Goal: Task Accomplishment & Management: Manage account settings

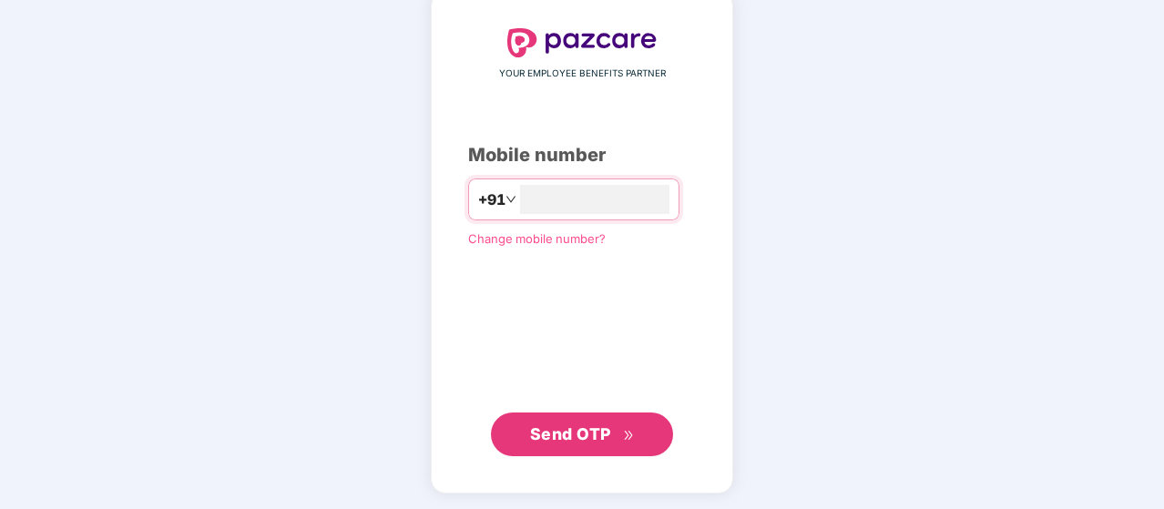
type input "**********"
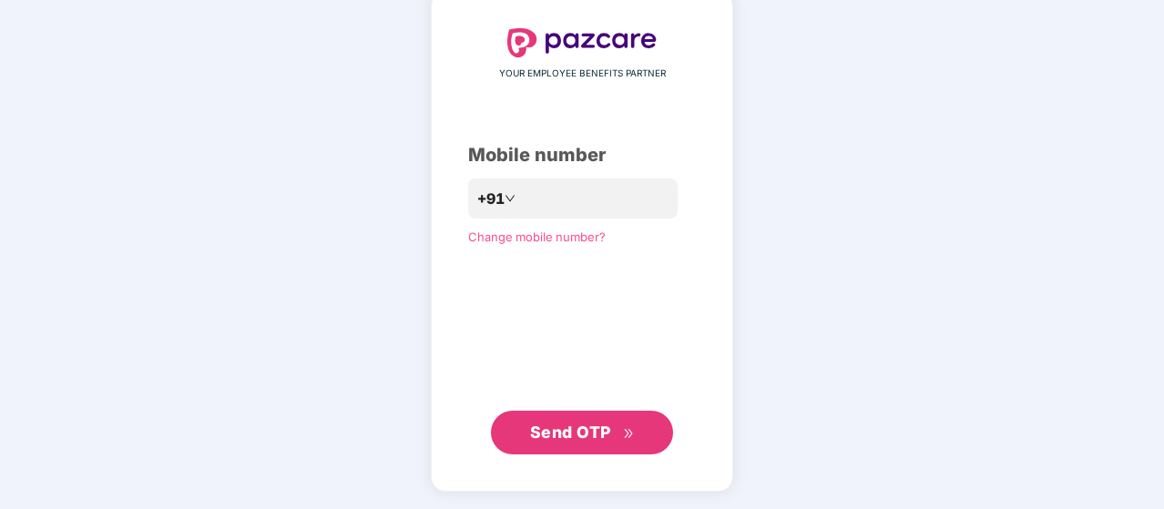
scroll to position [92, 0]
click at [605, 425] on span "Send OTP" at bounding box center [570, 433] width 81 height 19
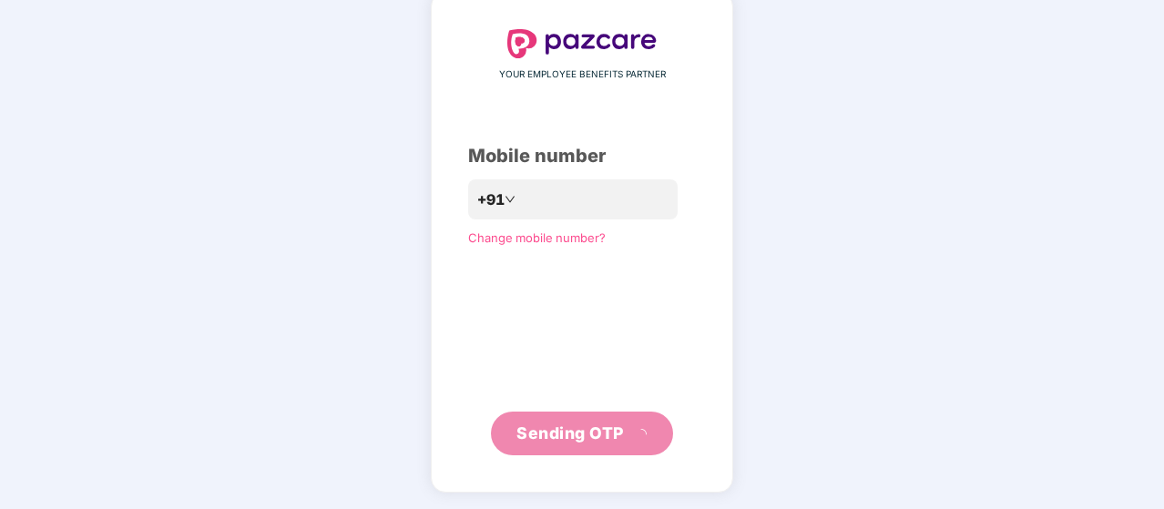
scroll to position [84, 0]
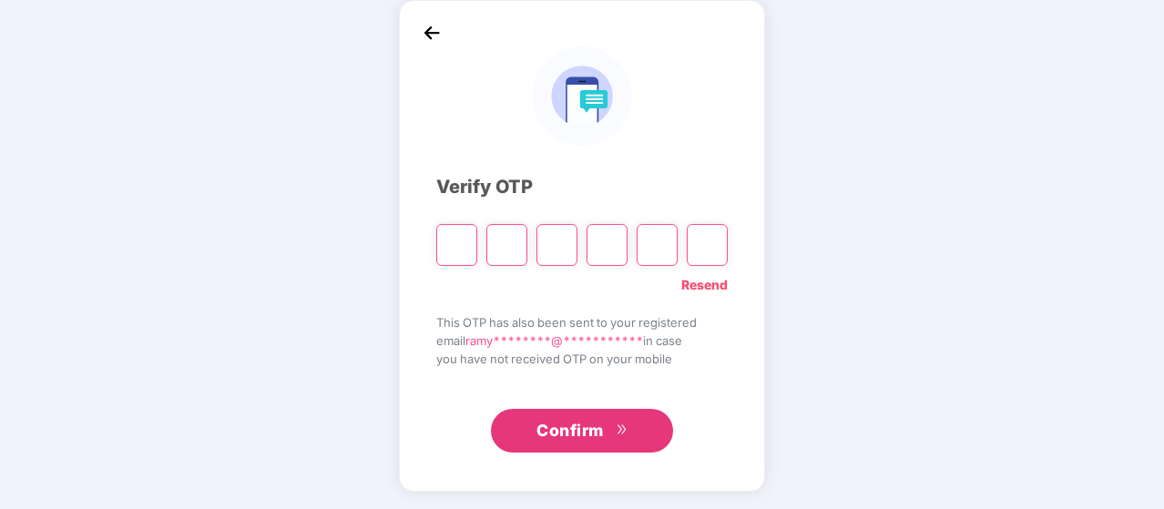
paste input "*"
type input "*"
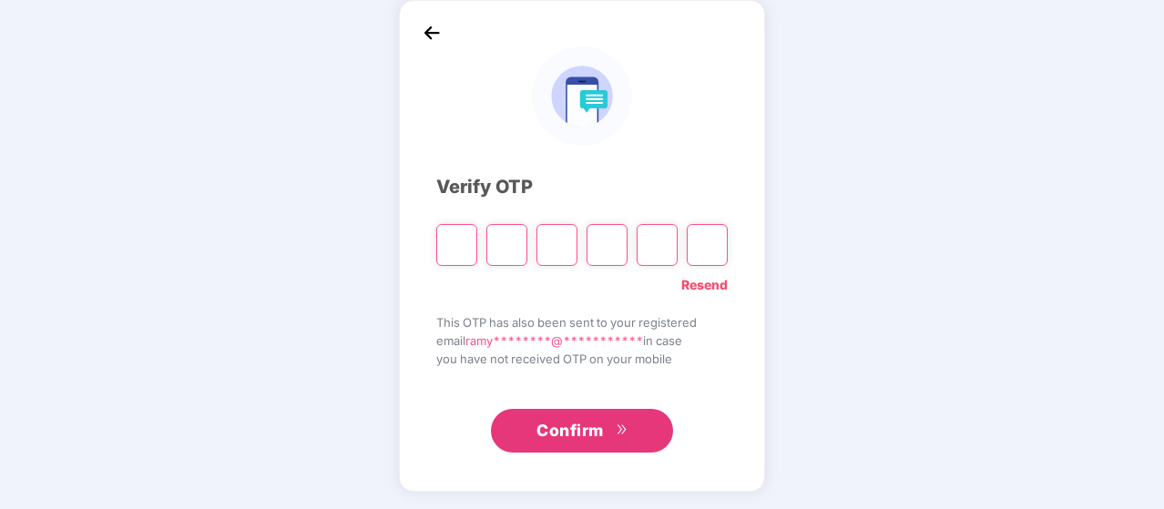
type input "*"
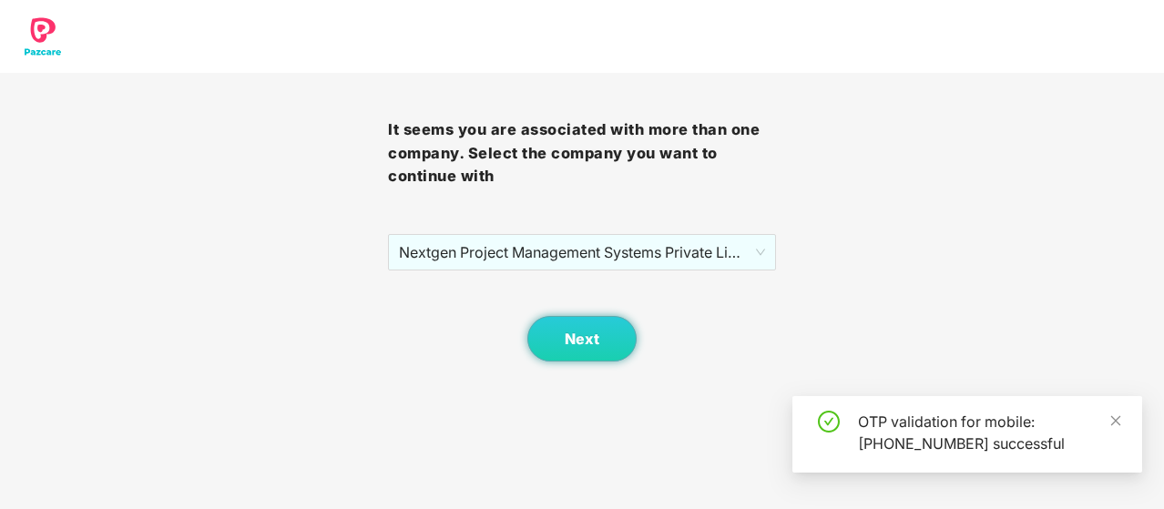
scroll to position [0, 0]
click at [588, 347] on span "Next" at bounding box center [582, 339] width 35 height 17
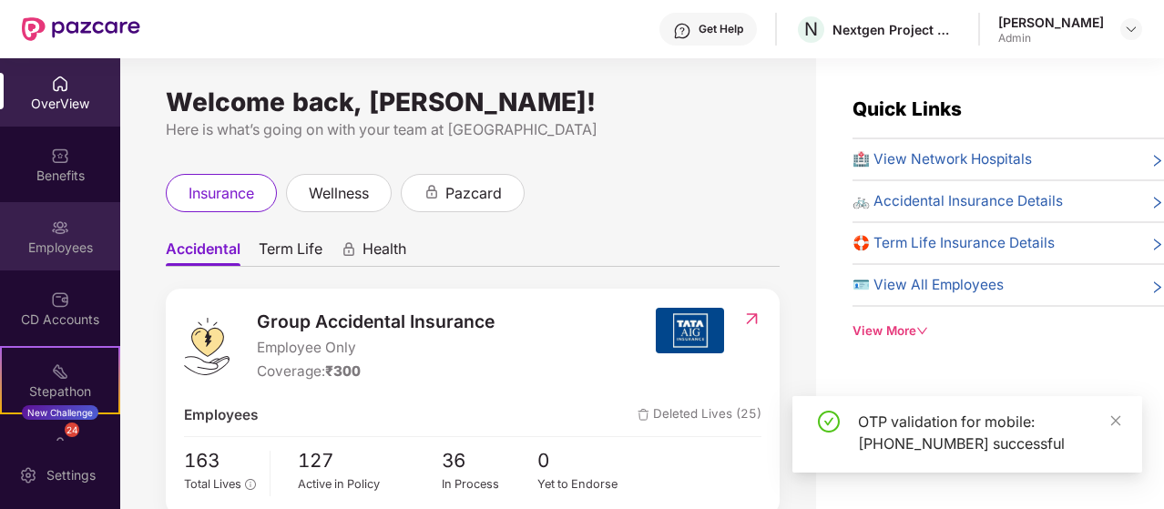
click at [42, 223] on div "Employees" at bounding box center [60, 236] width 120 height 68
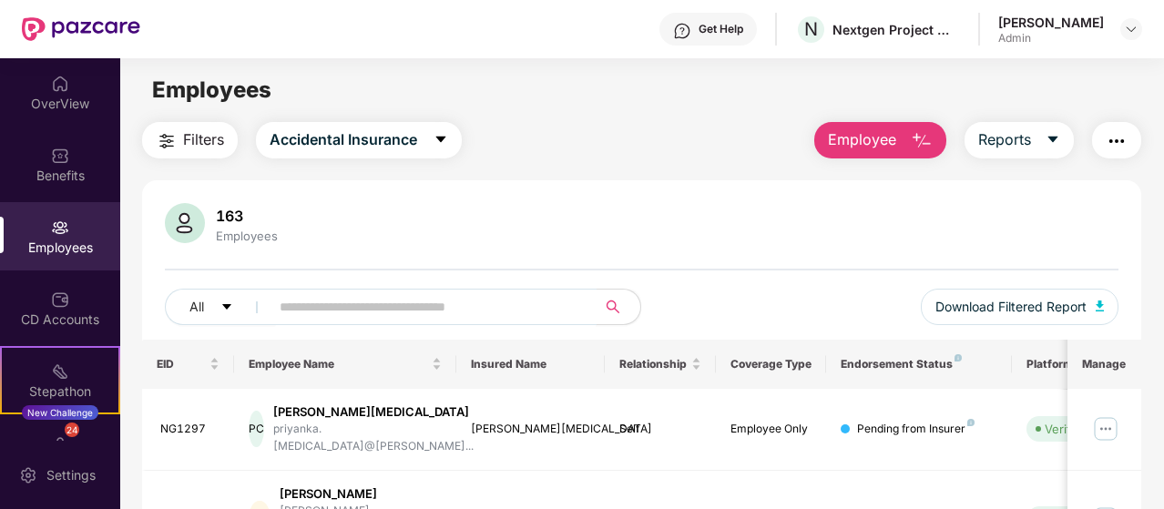
click at [336, 307] on input "text" at bounding box center [426, 306] width 292 height 27
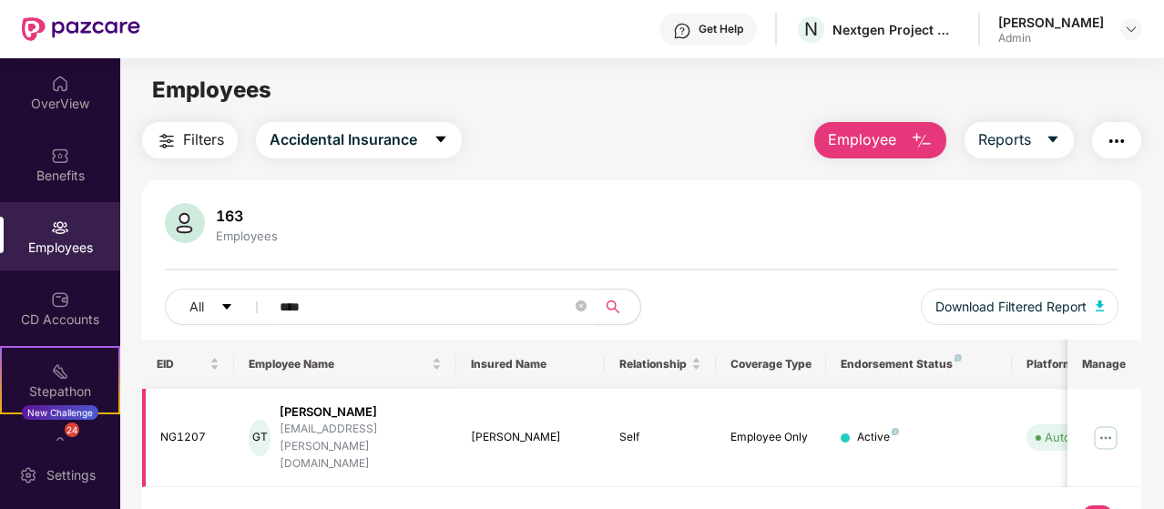
type input "****"
click at [1115, 424] on img at bounding box center [1105, 438] width 29 height 29
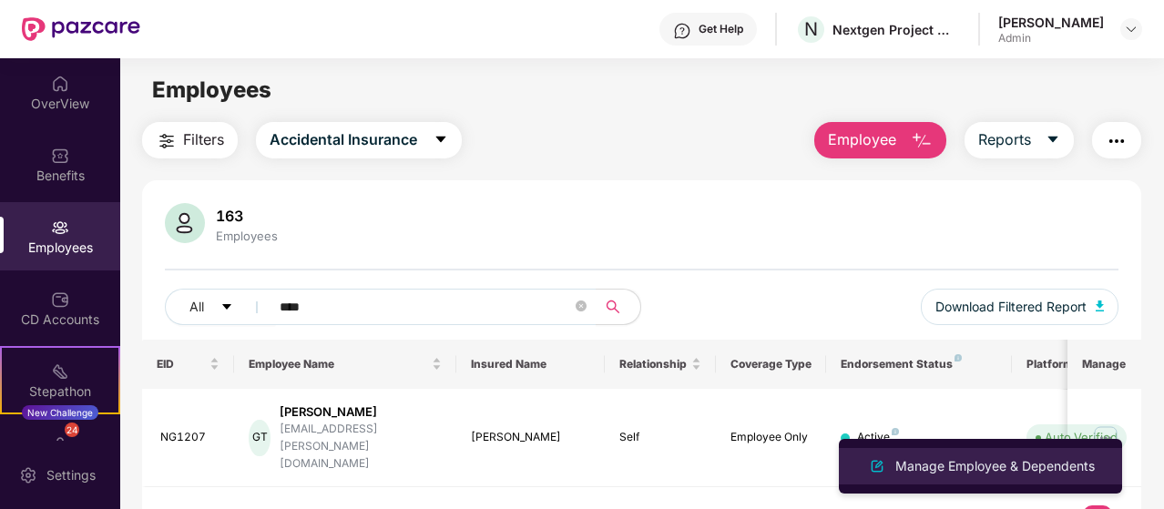
click at [976, 456] on div "Manage Employee & Dependents" at bounding box center [995, 466] width 207 height 20
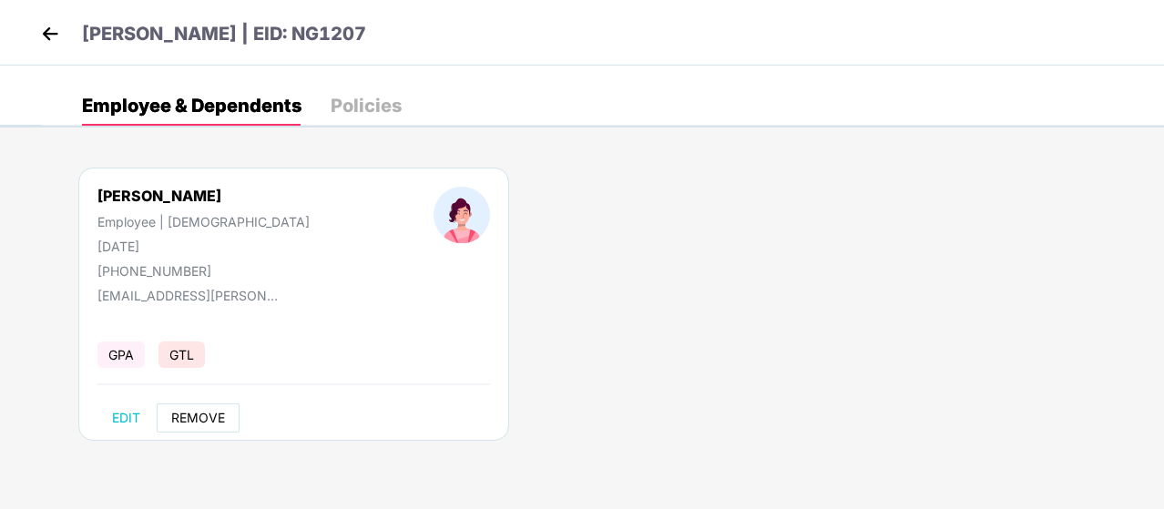
click at [201, 404] on button "REMOVE" at bounding box center [198, 418] width 83 height 29
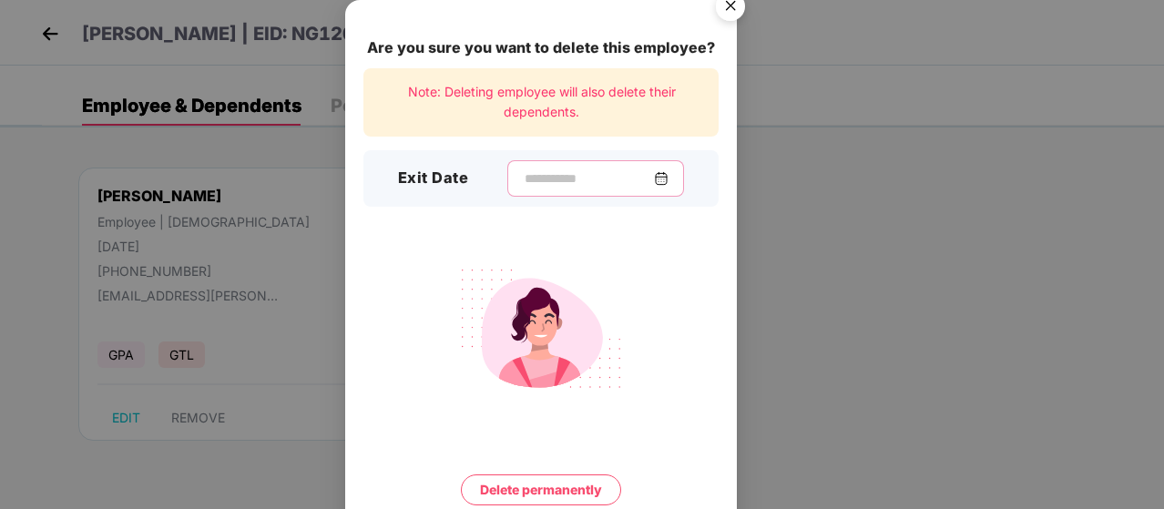
click at [523, 179] on input at bounding box center [588, 178] width 131 height 19
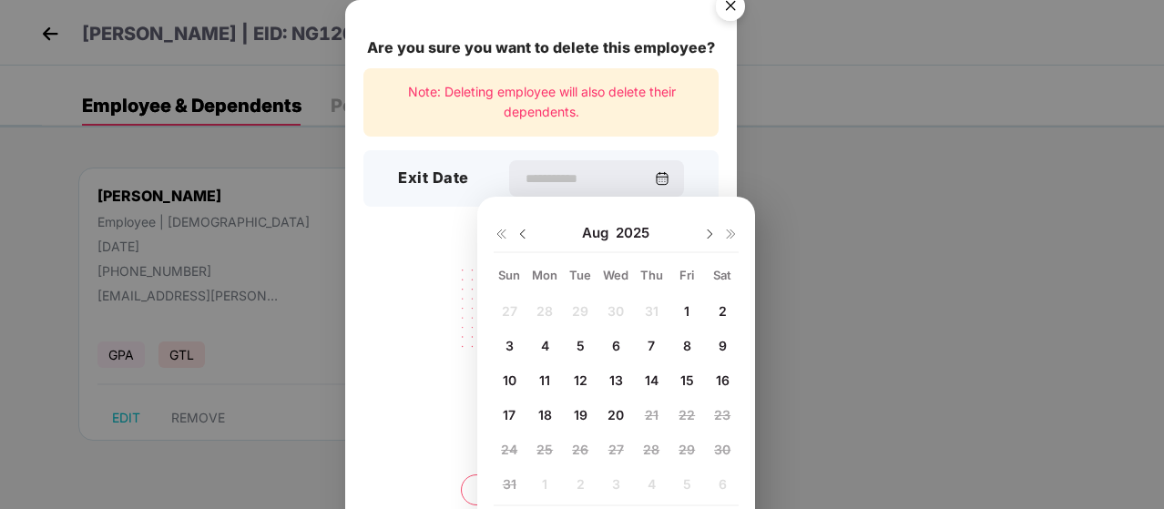
click at [650, 374] on span "14" at bounding box center [652, 380] width 14 height 15
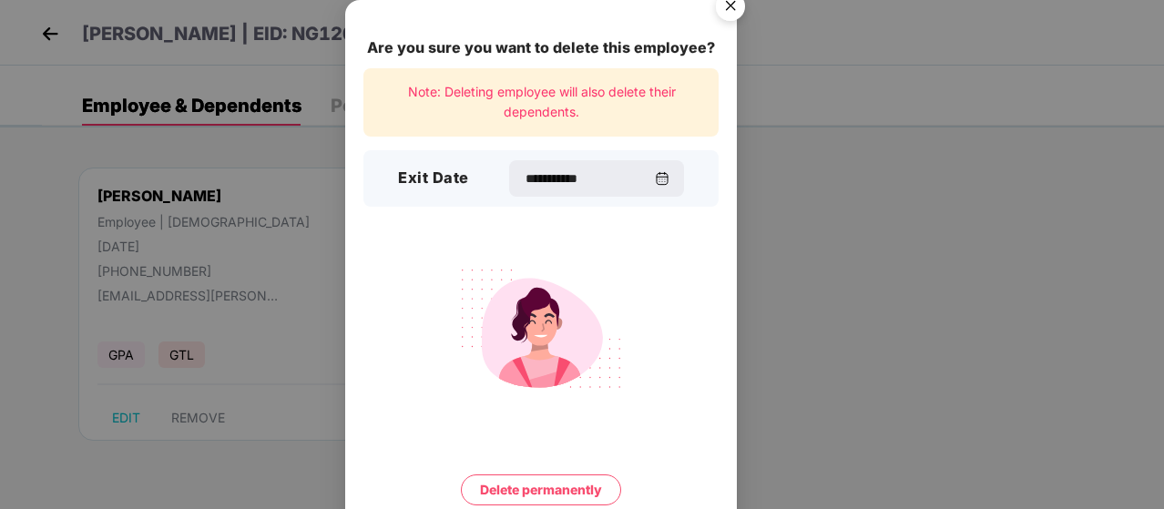
type input "**********"
click at [549, 483] on button "Delete permanently" at bounding box center [541, 490] width 160 height 31
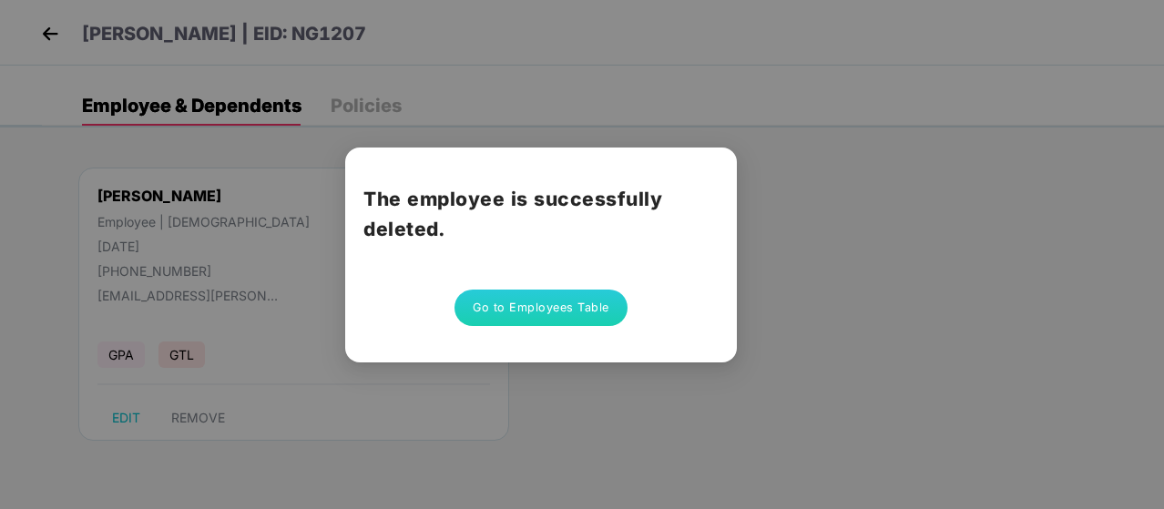
click at [603, 307] on button "Go to Employees Table" at bounding box center [541, 308] width 173 height 36
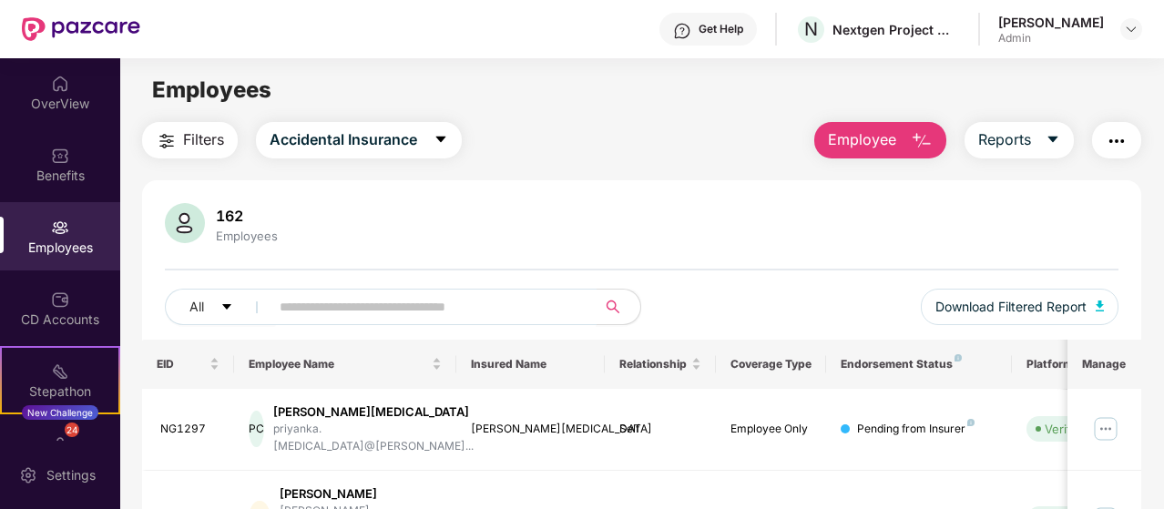
click at [329, 300] on input "text" at bounding box center [426, 306] width 292 height 27
paste input "**********"
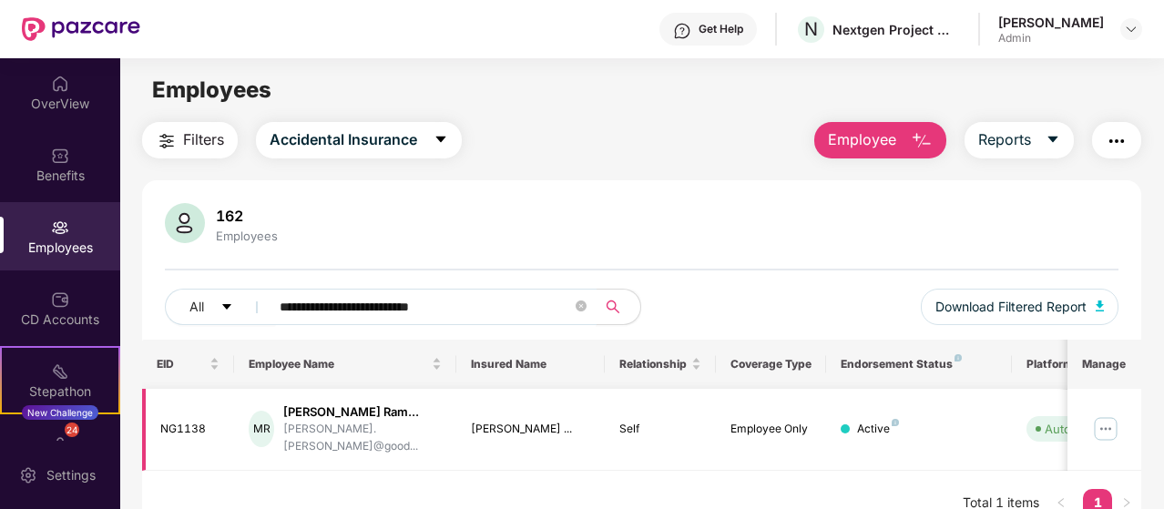
type input "**********"
click at [1098, 415] on img at bounding box center [1105, 428] width 29 height 29
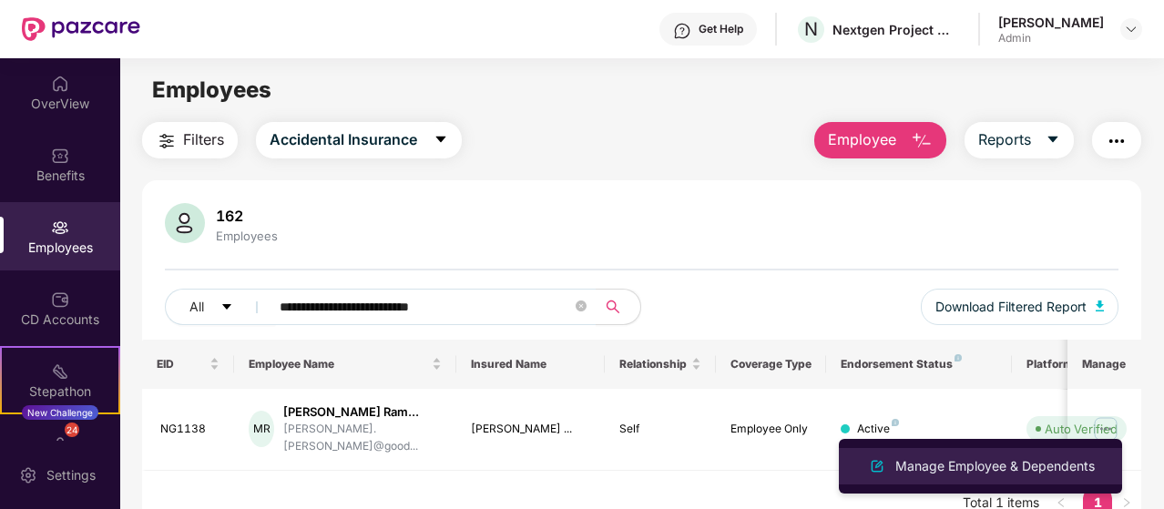
click at [942, 464] on div "Manage Employee & Dependents" at bounding box center [995, 466] width 207 height 20
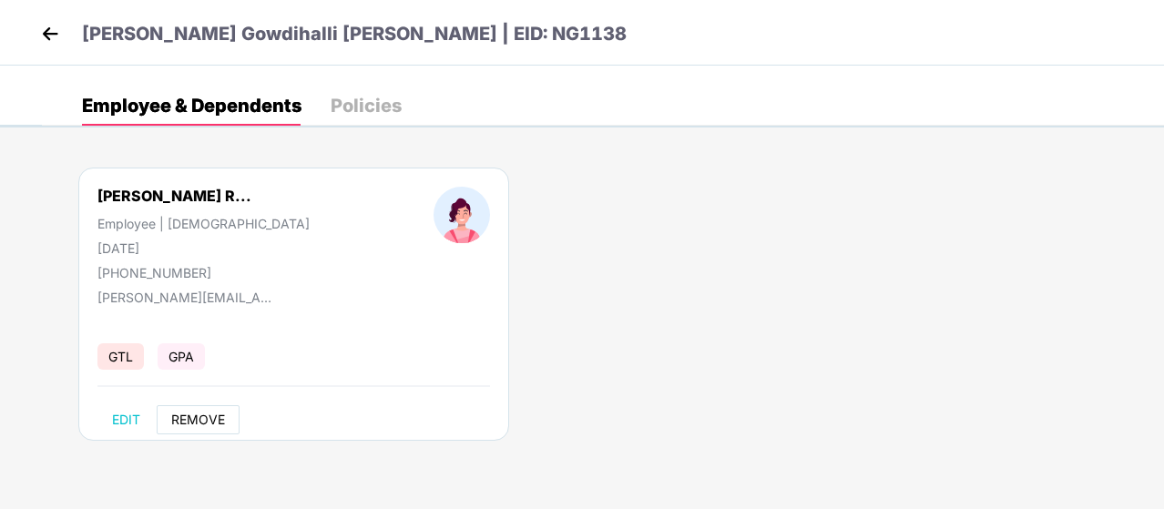
click at [212, 424] on span "REMOVE" at bounding box center [198, 420] width 54 height 15
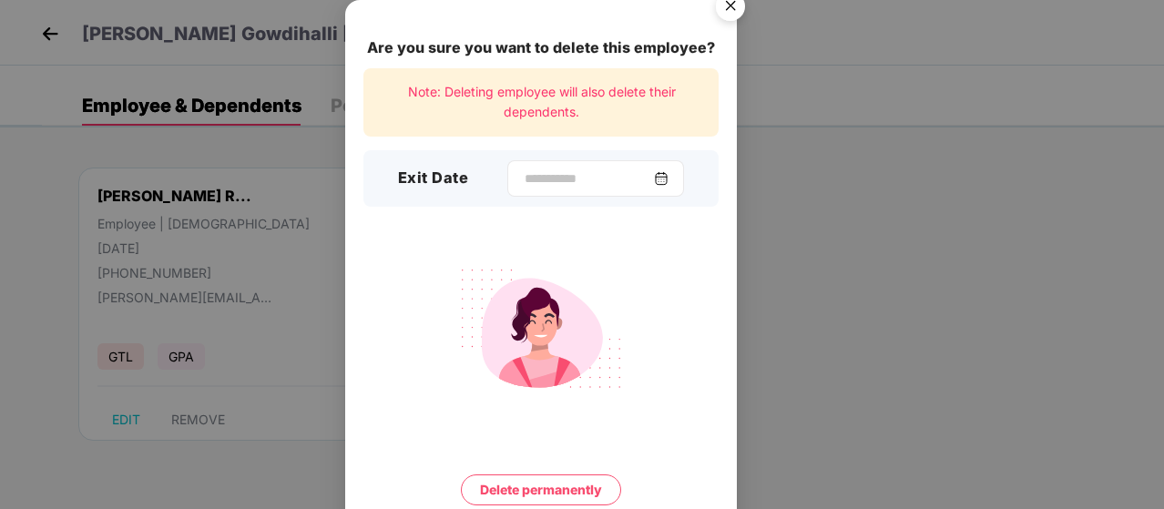
click at [669, 174] on img at bounding box center [661, 178] width 15 height 15
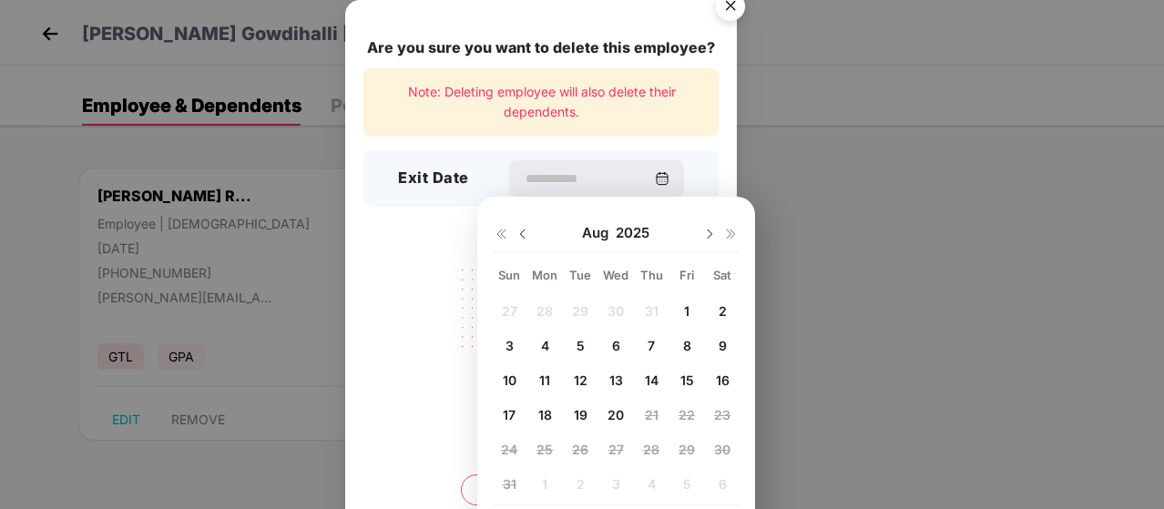
click at [650, 380] on span "14" at bounding box center [652, 380] width 14 height 15
type input "**********"
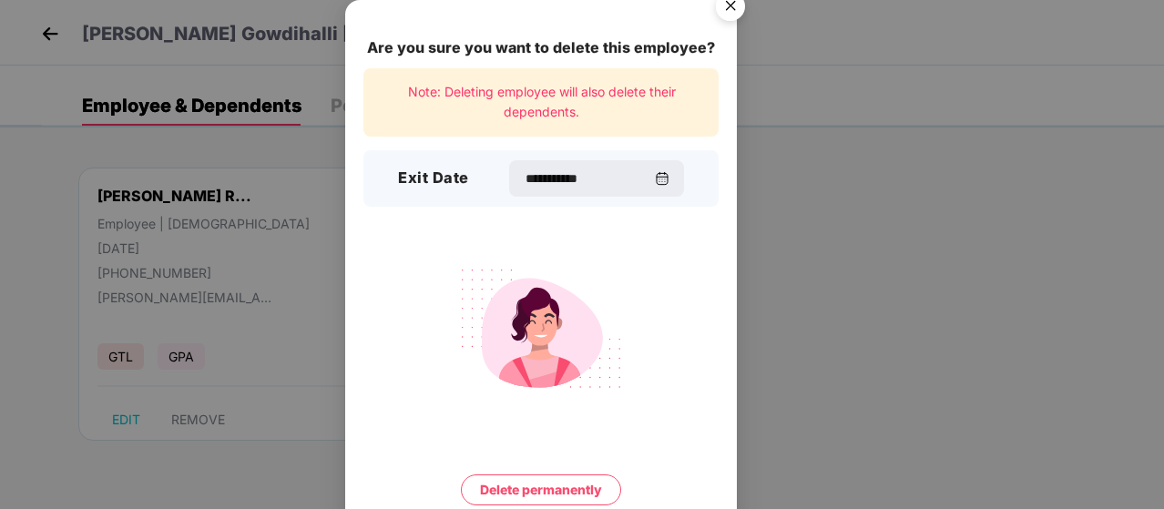
click at [528, 491] on button "Delete permanently" at bounding box center [541, 490] width 160 height 31
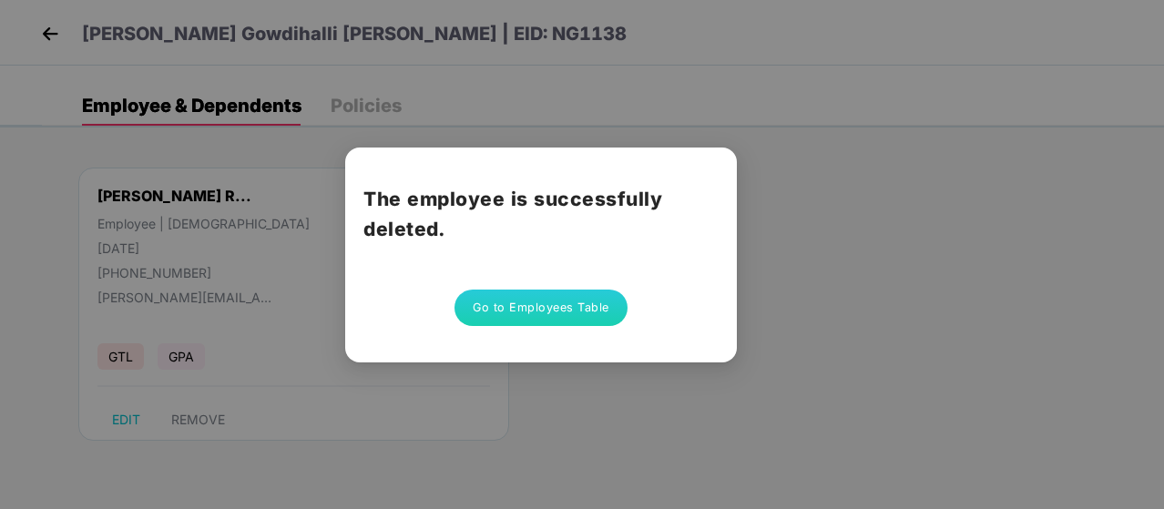
click at [559, 311] on button "Go to Employees Table" at bounding box center [541, 308] width 173 height 36
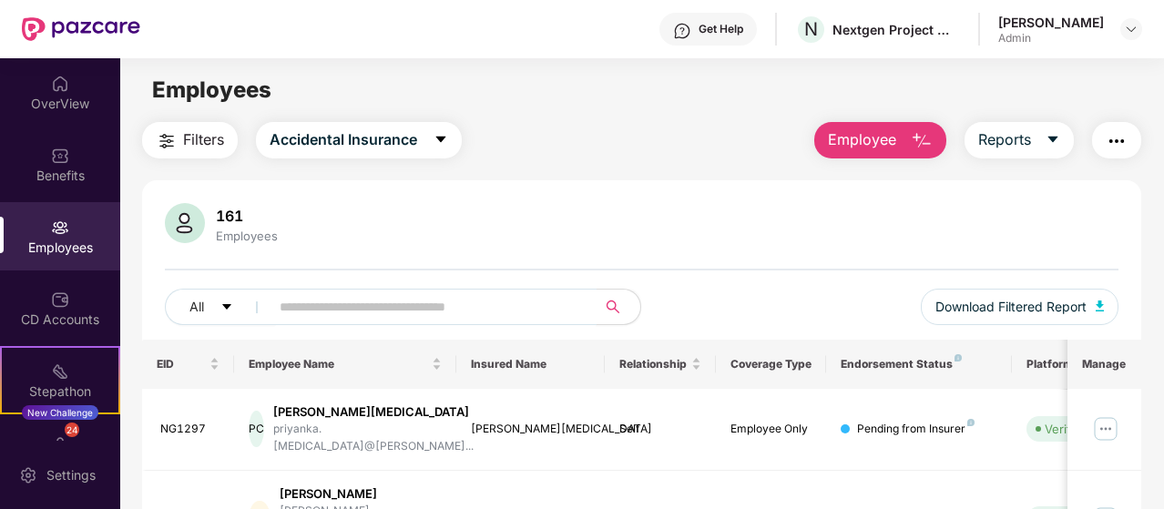
click at [355, 302] on input "text" at bounding box center [426, 306] width 292 height 27
paste input "**********"
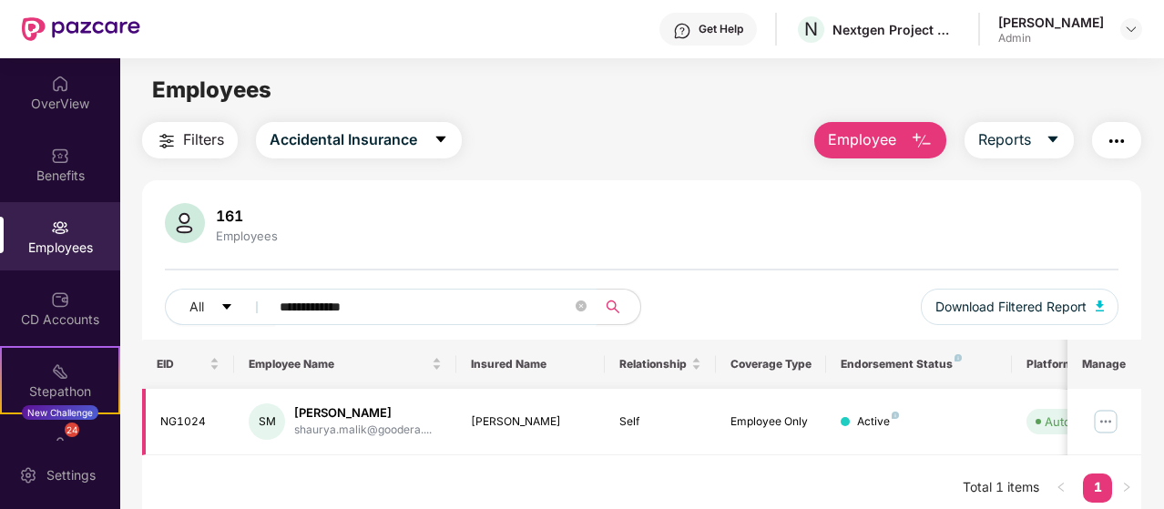
type input "**********"
click at [1111, 419] on img at bounding box center [1105, 421] width 29 height 29
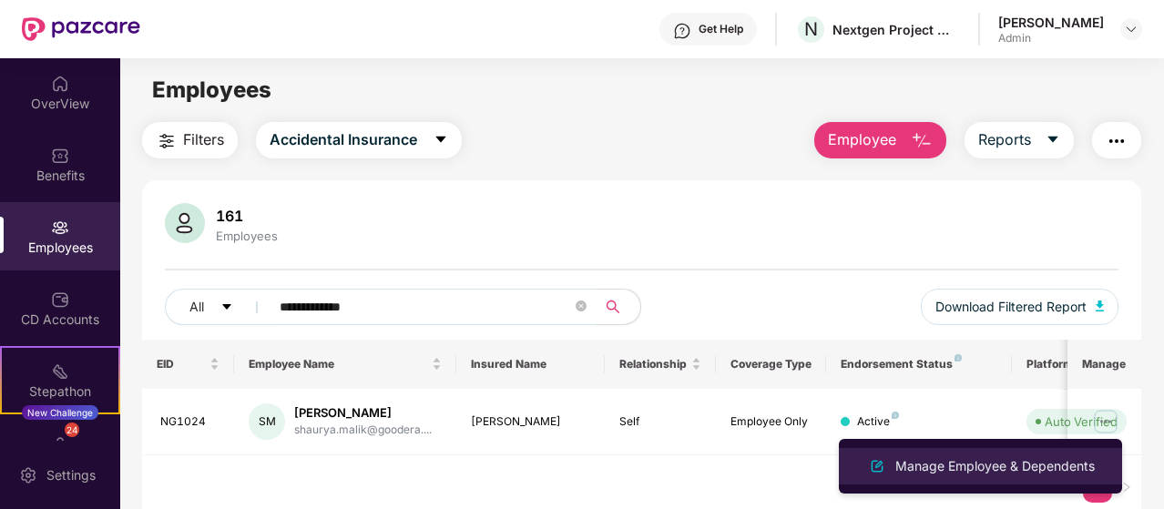
click at [973, 463] on div "Manage Employee & Dependents" at bounding box center [995, 466] width 207 height 20
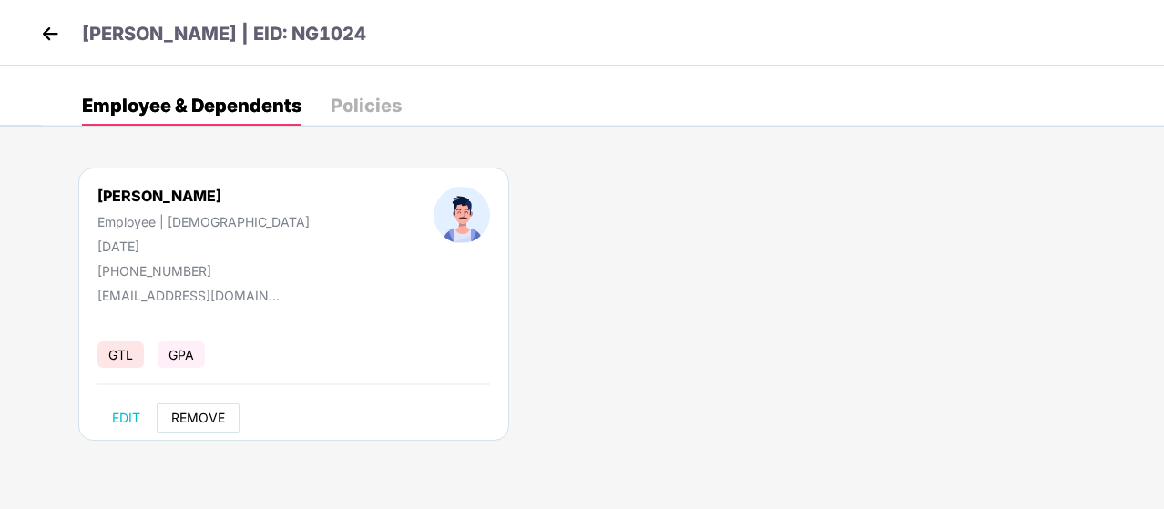
click at [201, 404] on button "REMOVE" at bounding box center [198, 418] width 83 height 29
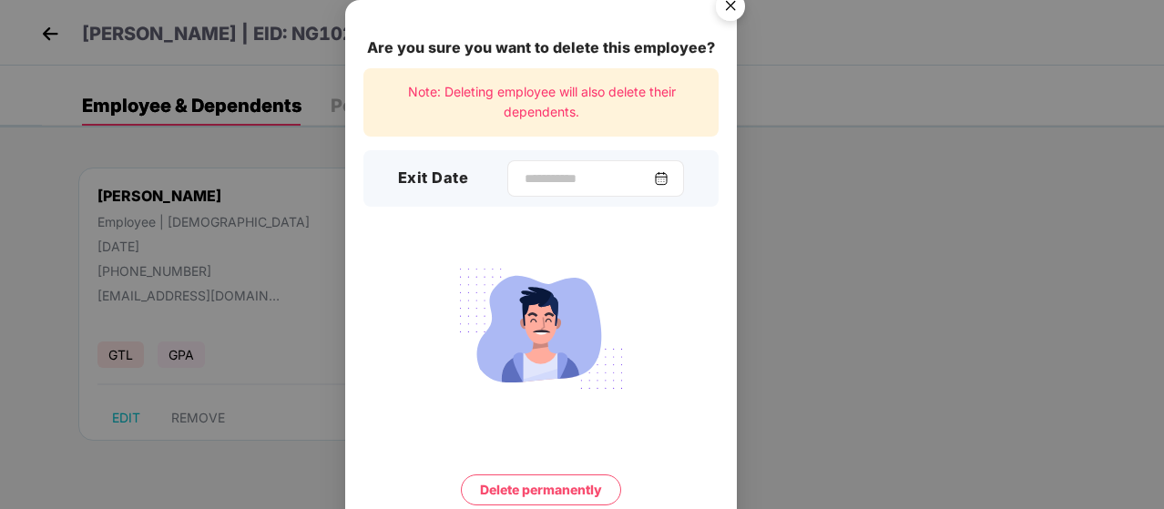
drag, startPoint x: 667, startPoint y: 161, endPoint x: 672, endPoint y: 177, distance: 16.4
click at [670, 167] on div at bounding box center [595, 178] width 177 height 36
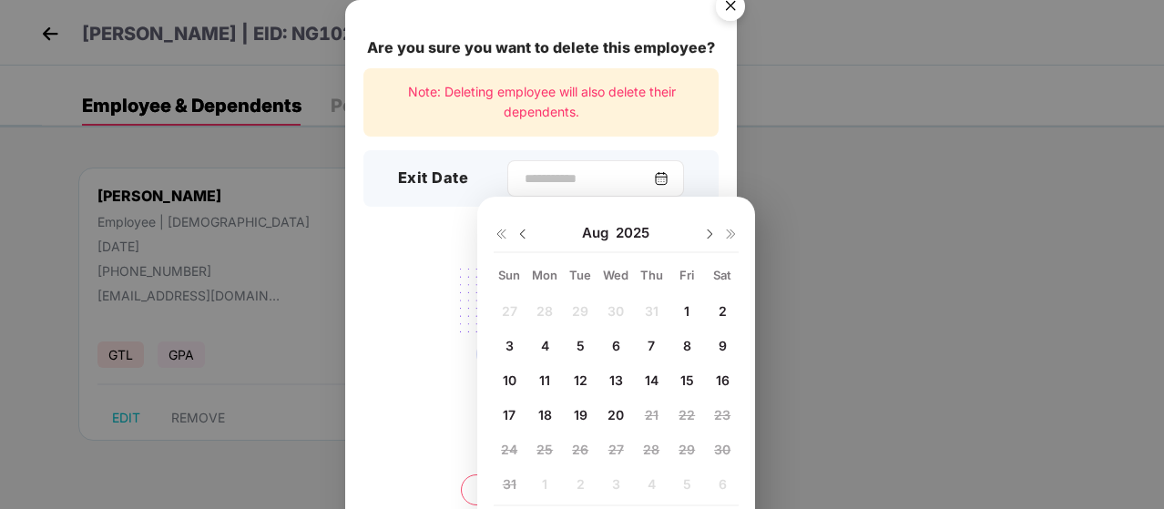
click at [669, 178] on img at bounding box center [661, 178] width 15 height 15
click at [553, 339] on div "4" at bounding box center [544, 345] width 27 height 27
type input "**********"
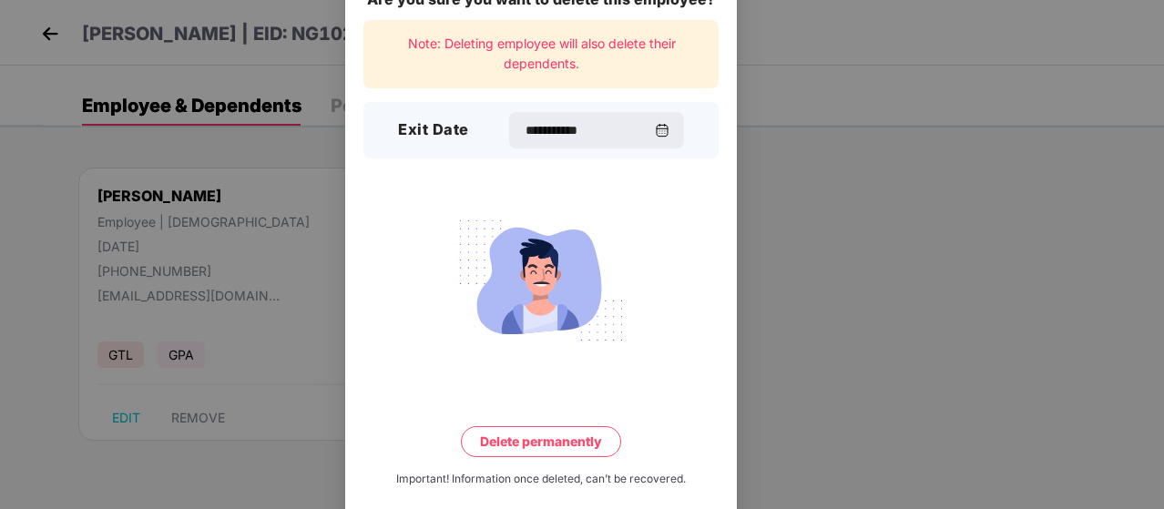
scroll to position [71, 0]
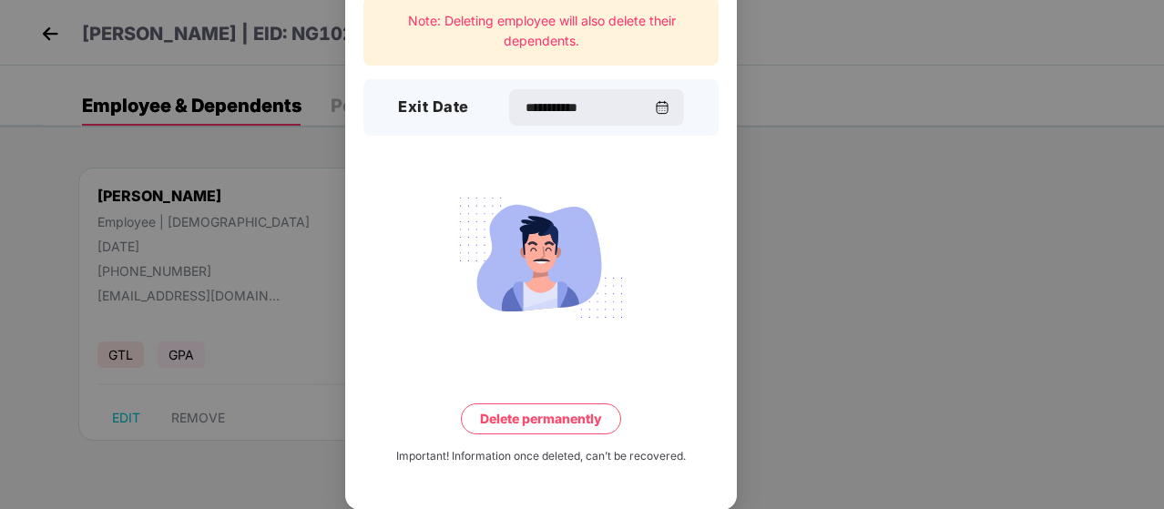
click at [554, 416] on button "Delete permanently" at bounding box center [541, 419] width 160 height 31
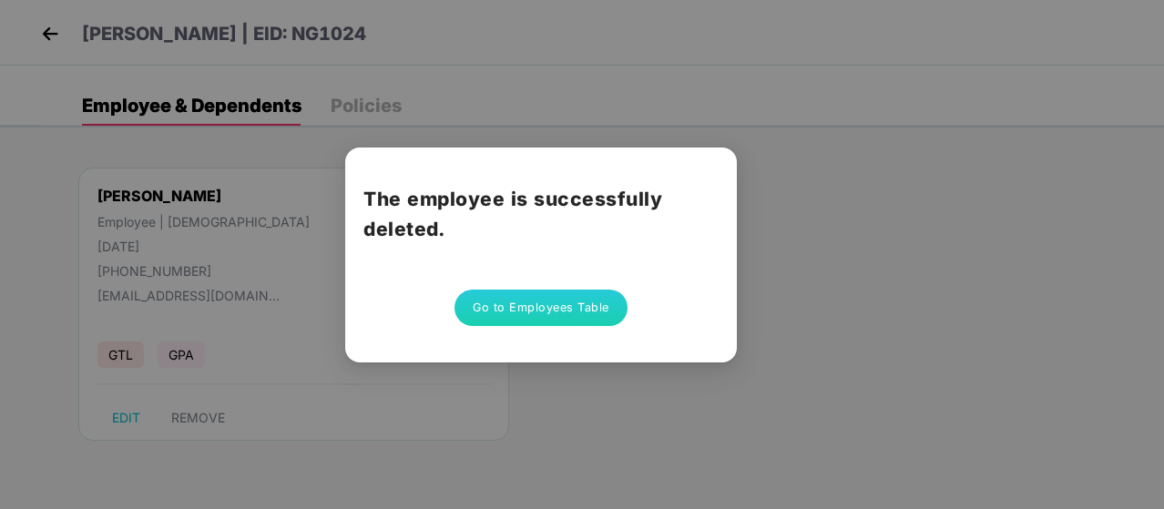
scroll to position [0, 0]
click at [583, 307] on button "Go to Employees Table" at bounding box center [541, 308] width 173 height 36
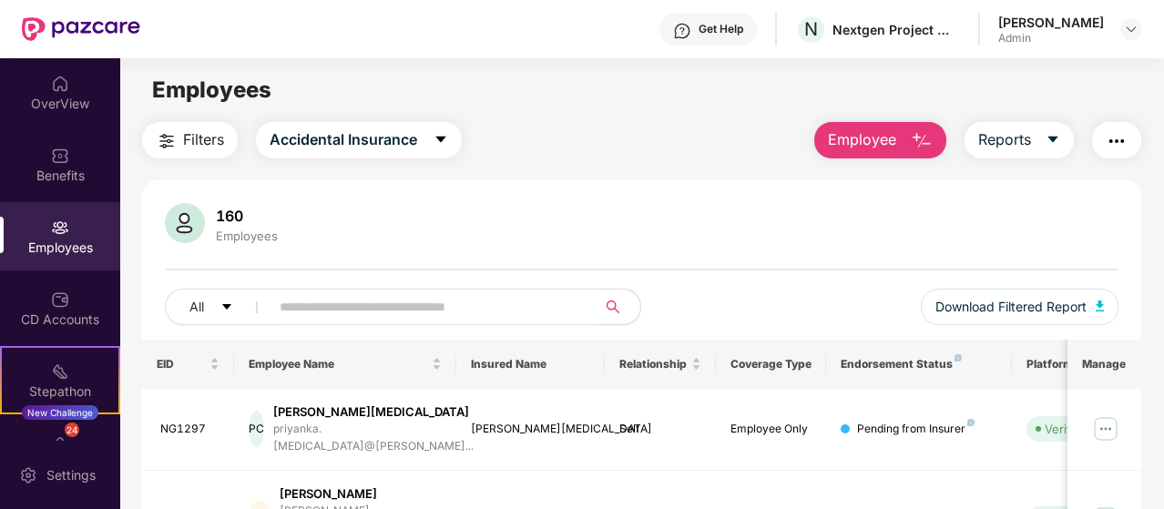
click at [325, 307] on input "text" at bounding box center [426, 306] width 292 height 27
paste input "**********"
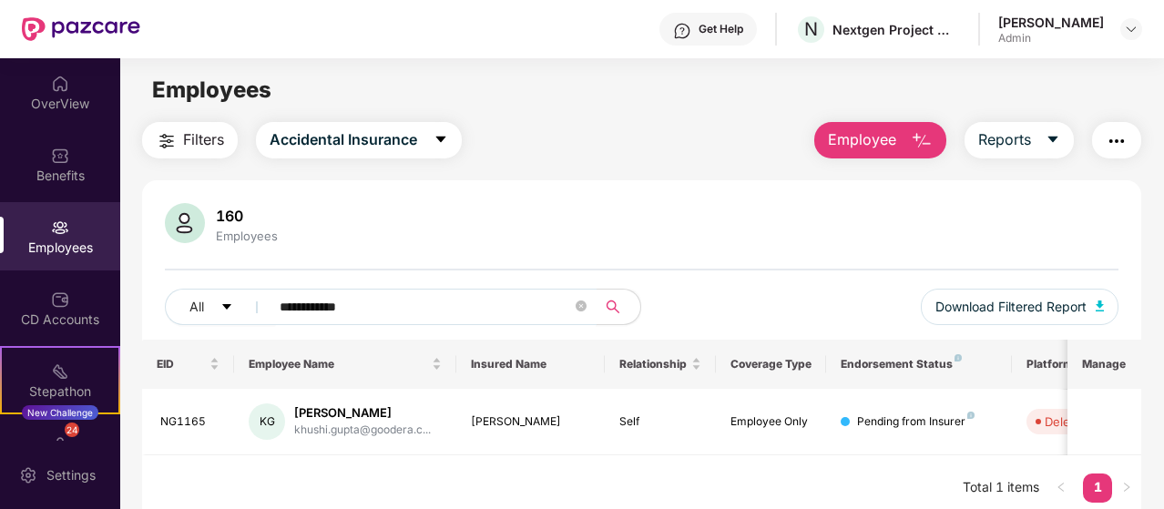
type input "**********"
click at [66, 205] on div "Employees" at bounding box center [60, 236] width 120 height 68
click at [61, 87] on img at bounding box center [60, 84] width 18 height 18
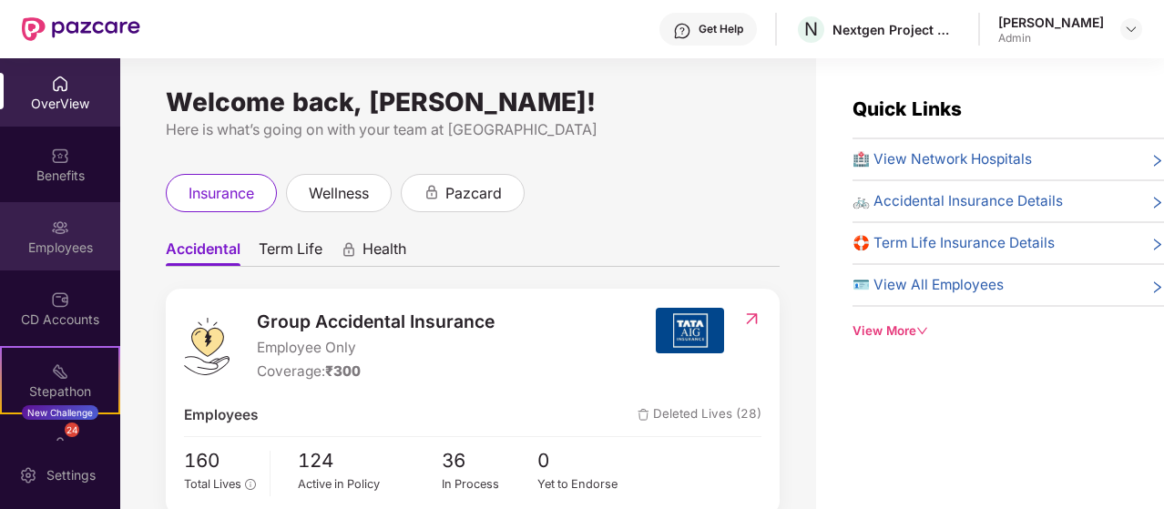
click at [51, 232] on img at bounding box center [60, 228] width 18 height 18
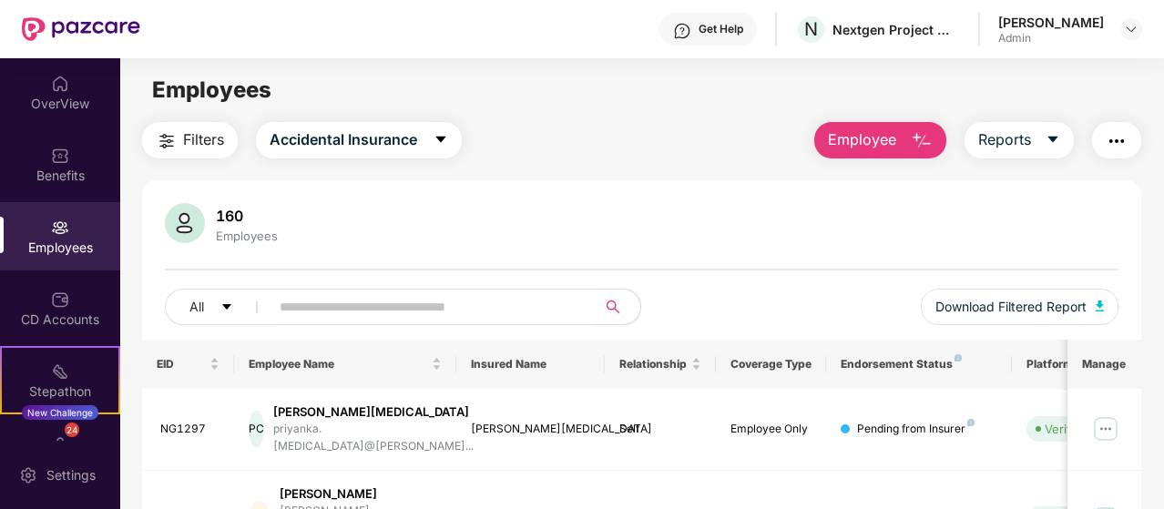
click at [335, 301] on input "text" at bounding box center [426, 306] width 292 height 27
paste input "**********"
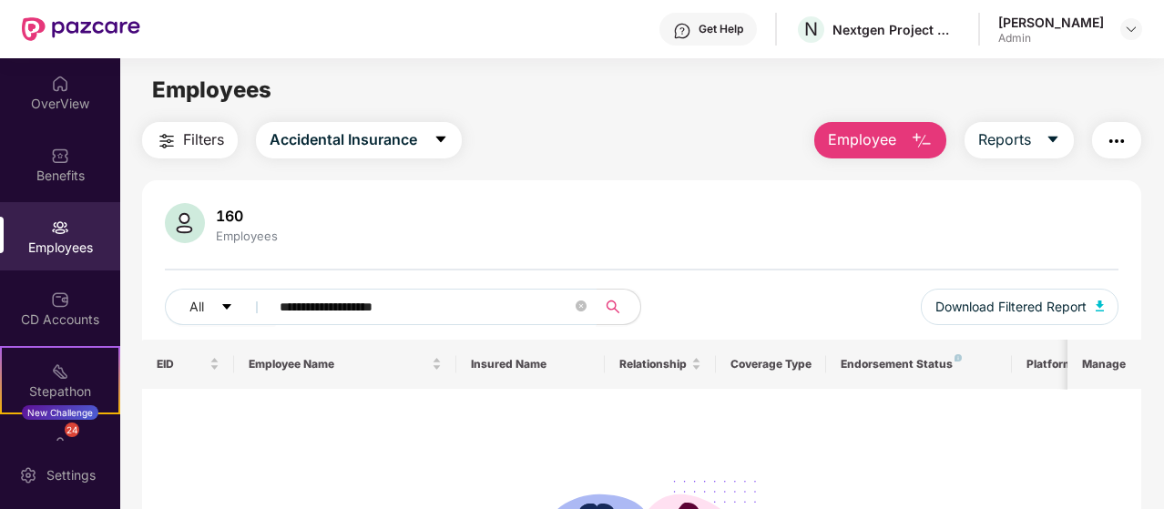
type input "**********"
click at [51, 224] on img at bounding box center [60, 228] width 18 height 18
click at [894, 139] on span "Employee" at bounding box center [862, 139] width 68 height 23
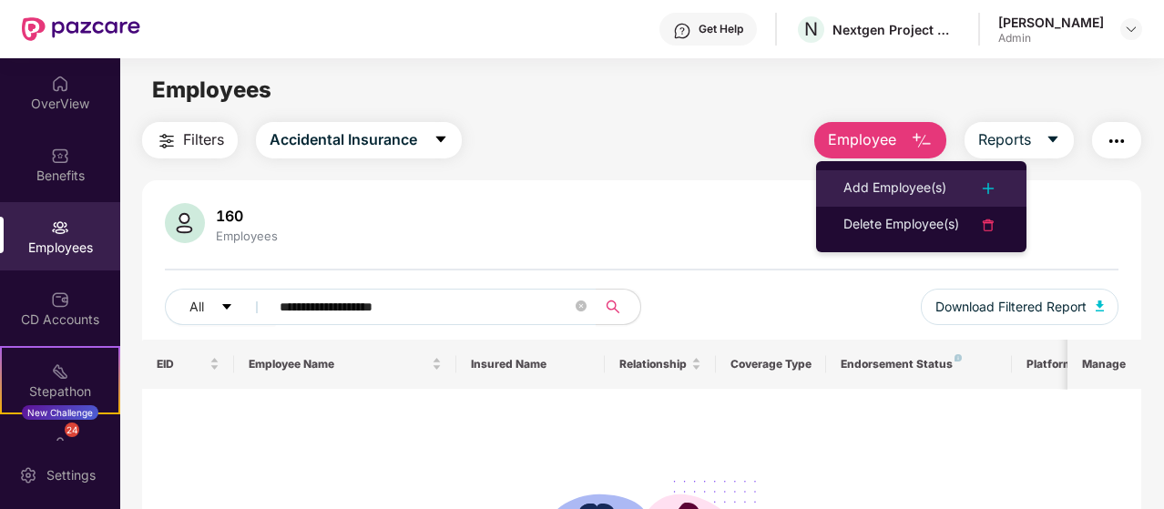
click at [924, 179] on div "Add Employee(s)" at bounding box center [894, 189] width 103 height 22
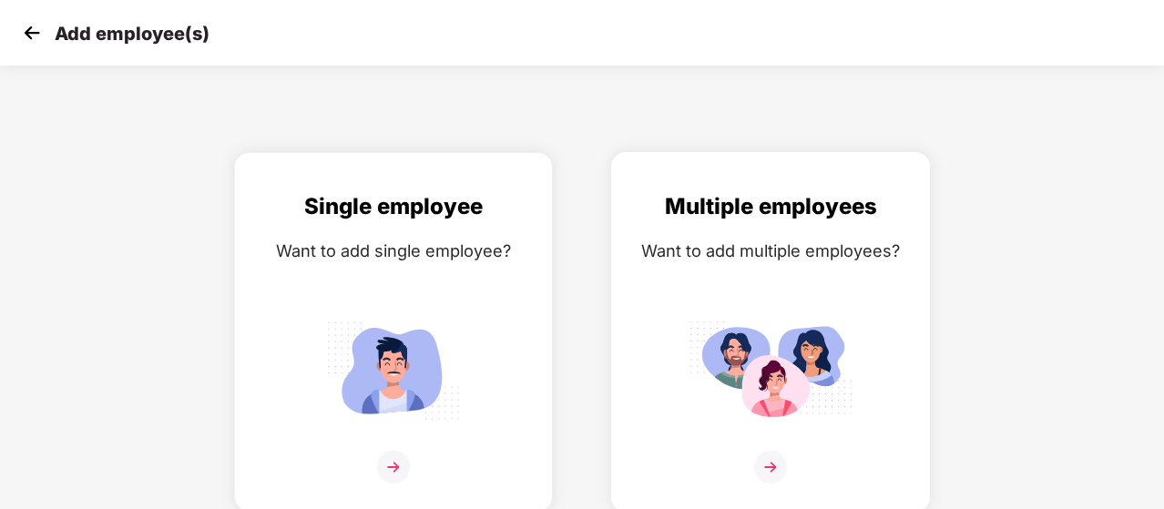
scroll to position [5, 0]
click at [776, 462] on img at bounding box center [770, 466] width 33 height 33
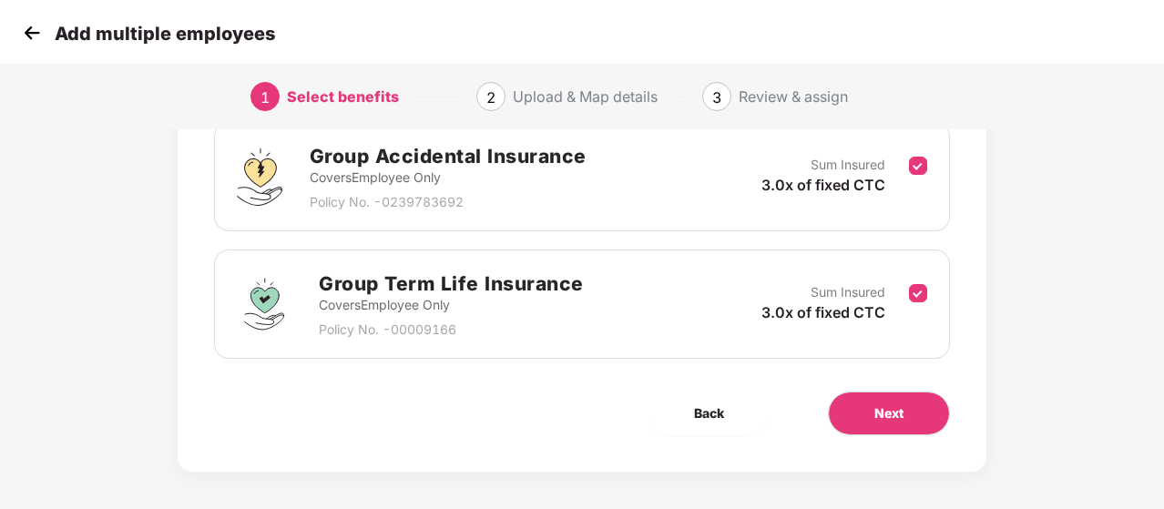
scroll to position [290, 0]
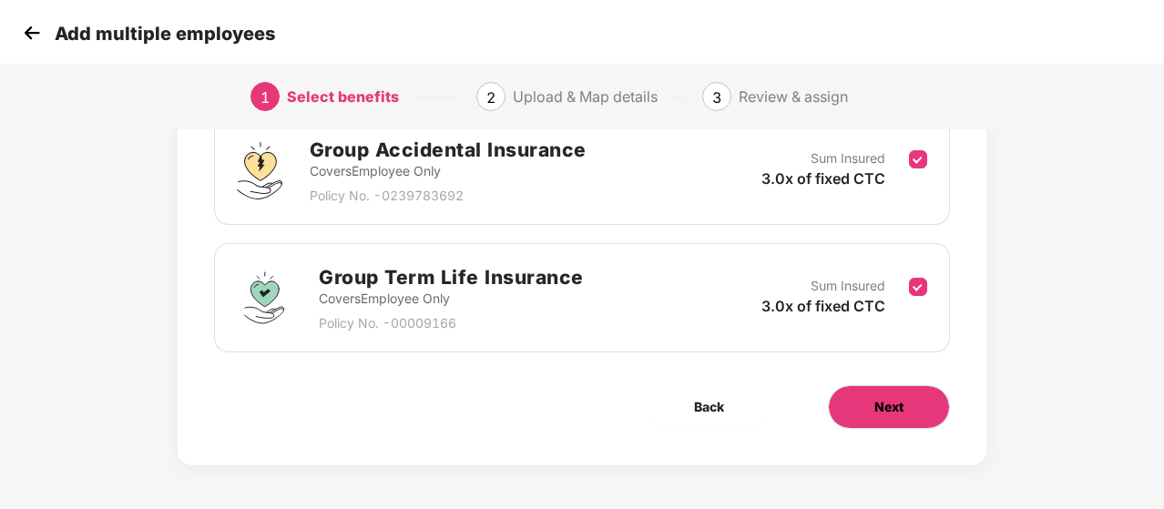
click at [853, 404] on button "Next" at bounding box center [889, 407] width 122 height 44
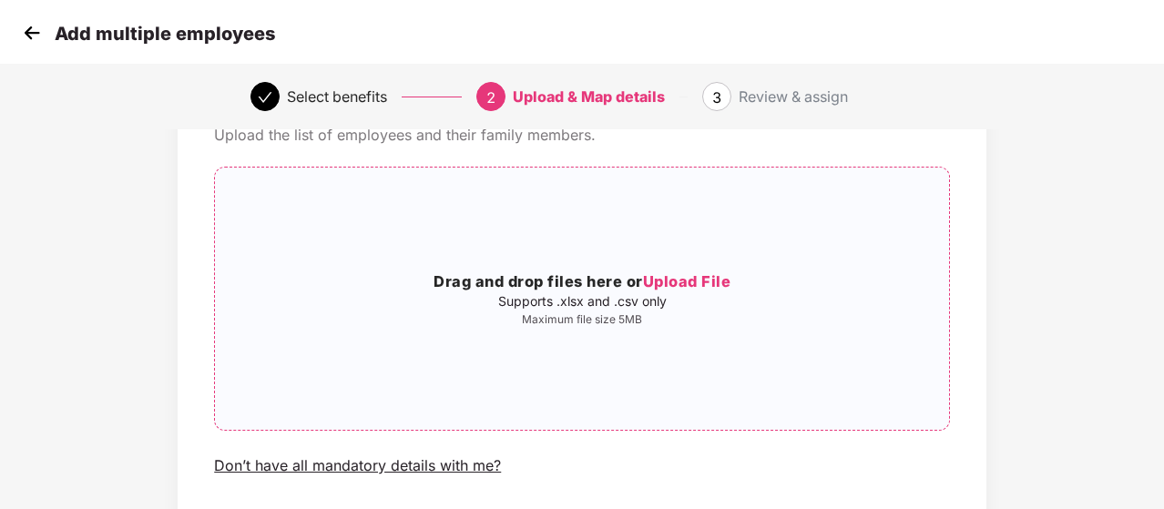
scroll to position [0, 0]
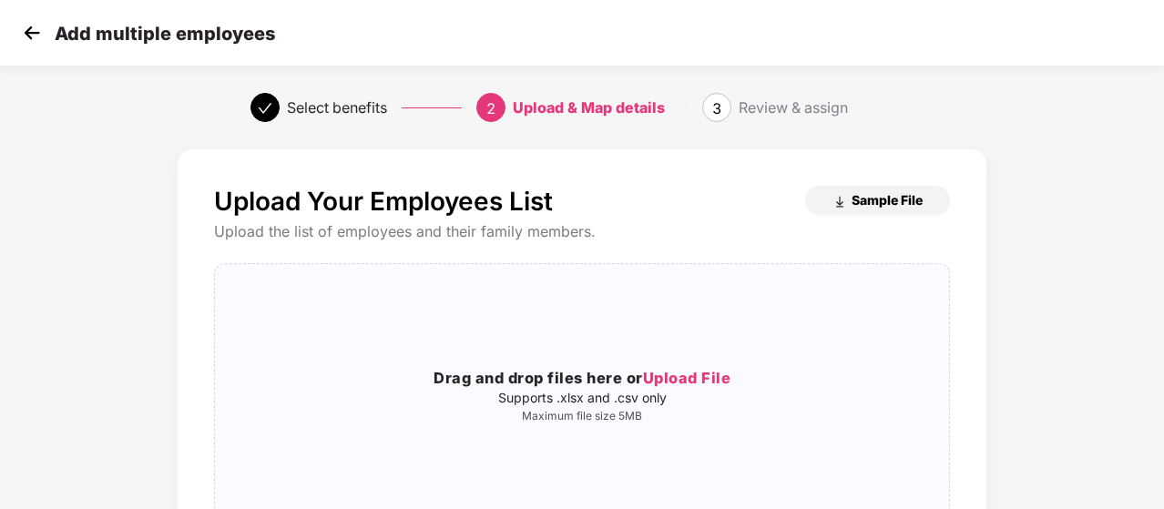
click at [865, 199] on span "Sample File" at bounding box center [887, 199] width 71 height 17
click at [24, 39] on img at bounding box center [31, 32] width 27 height 27
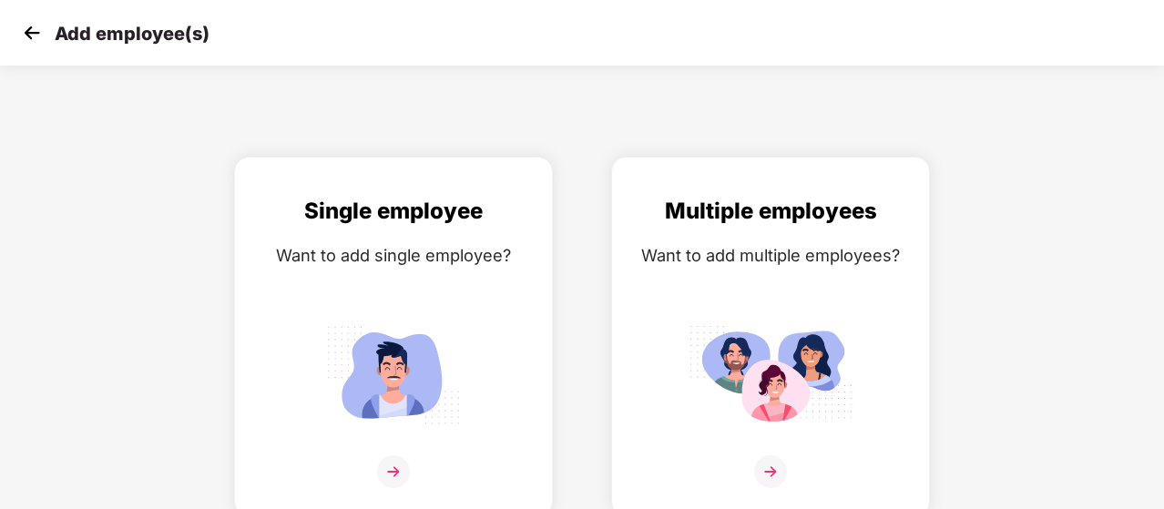
click at [26, 34] on img at bounding box center [31, 32] width 27 height 27
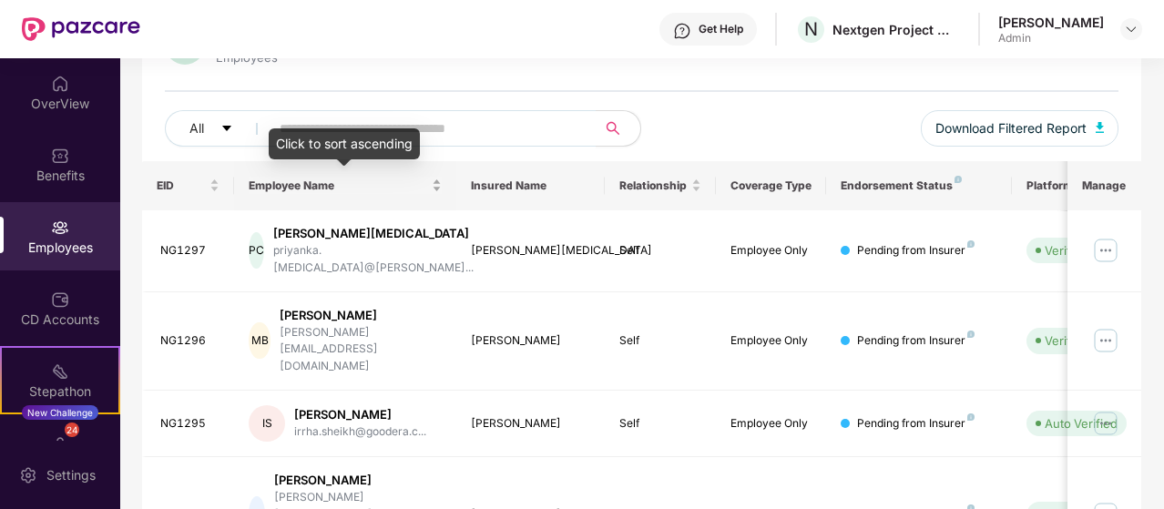
scroll to position [182, 0]
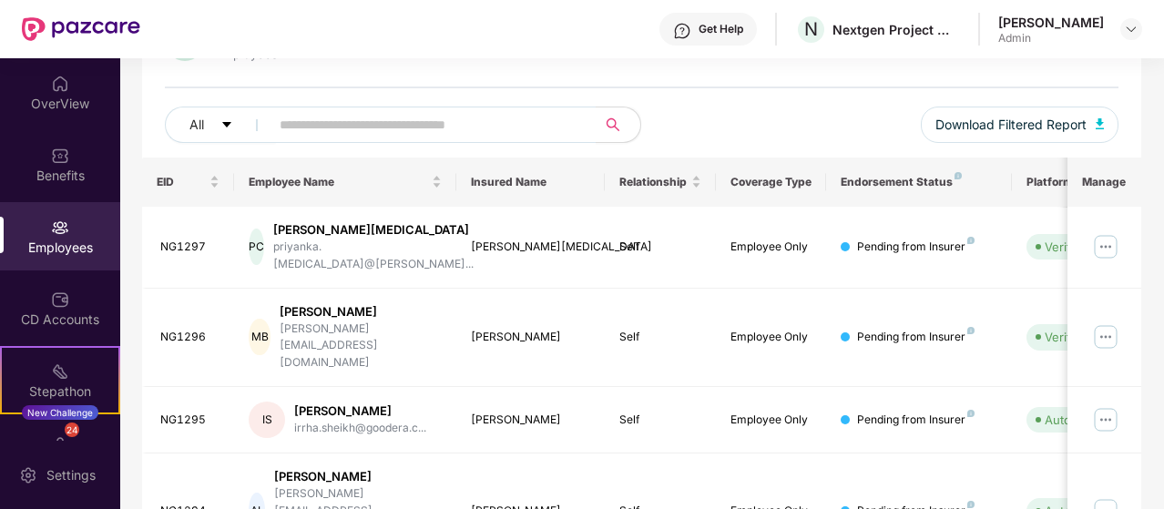
click at [55, 236] on img at bounding box center [60, 228] width 18 height 18
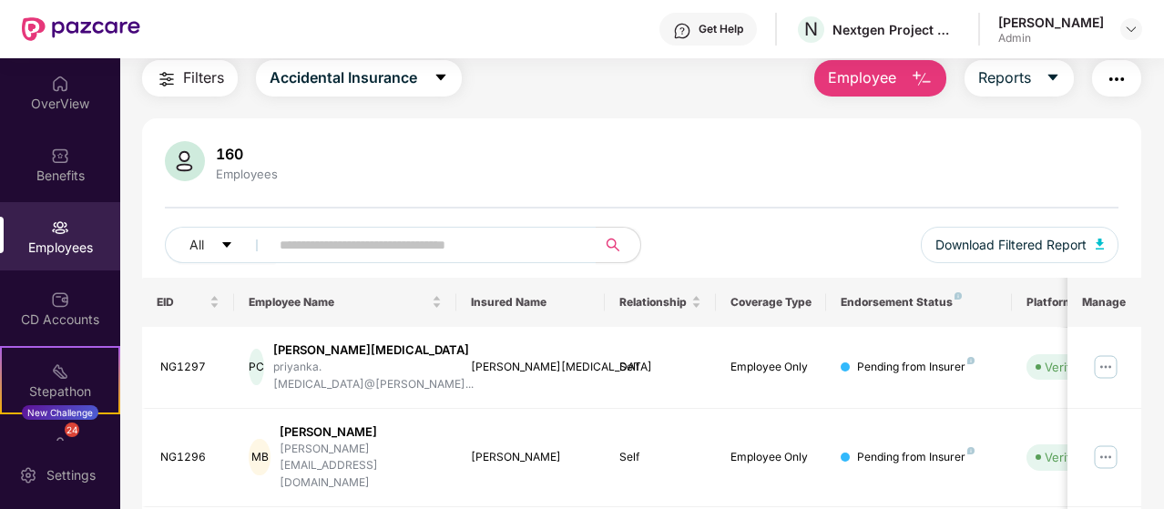
scroll to position [0, 0]
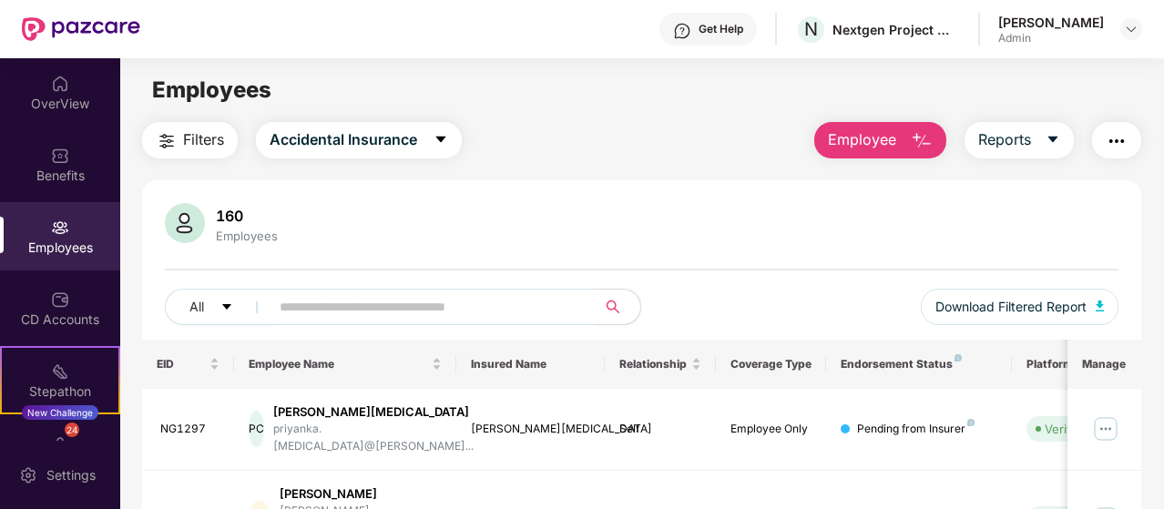
click at [896, 138] on span "Employee" at bounding box center [862, 139] width 68 height 23
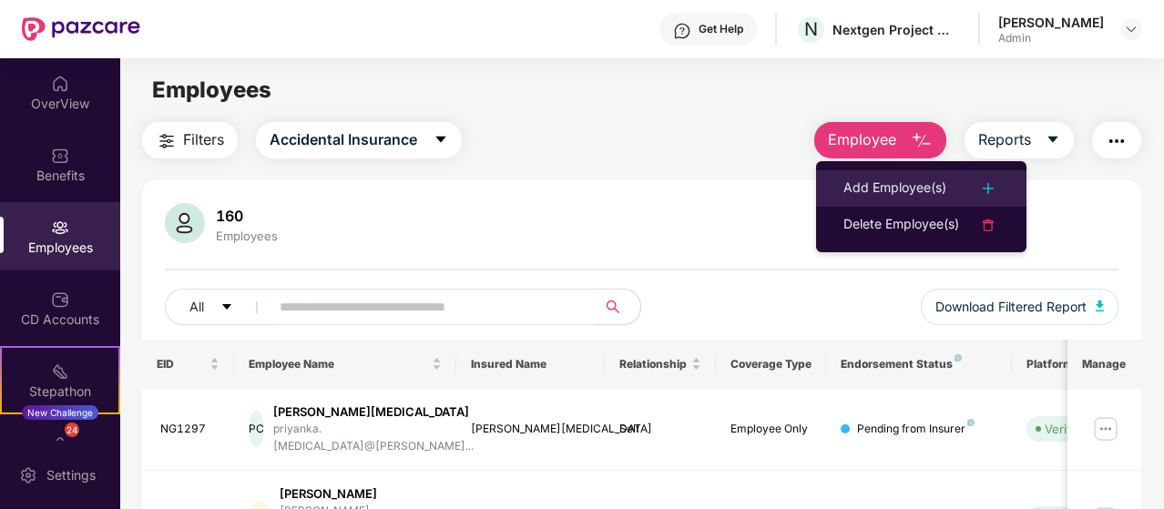
click at [916, 179] on div "Add Employee(s)" at bounding box center [894, 189] width 103 height 22
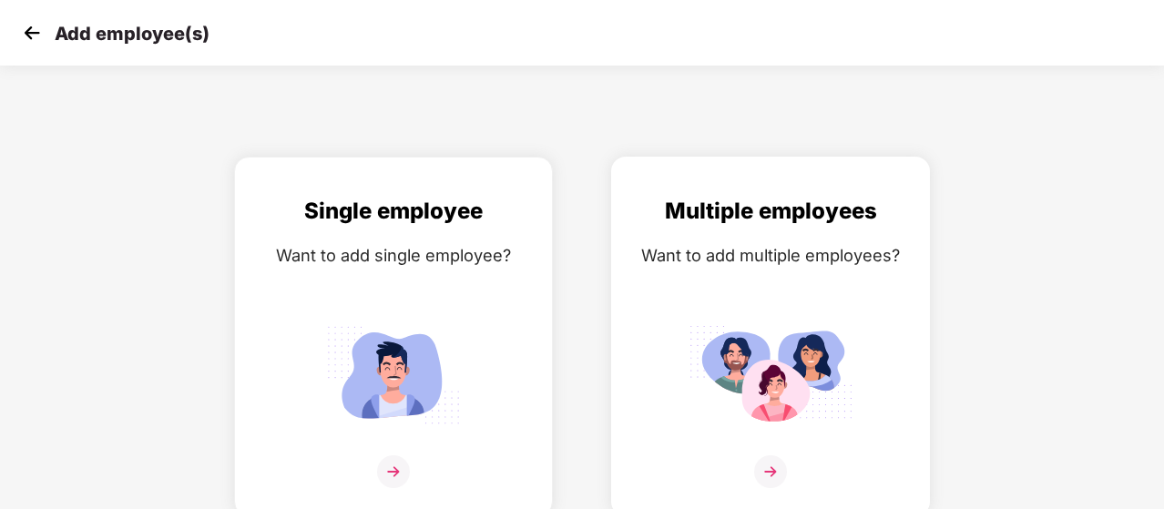
scroll to position [5, 0]
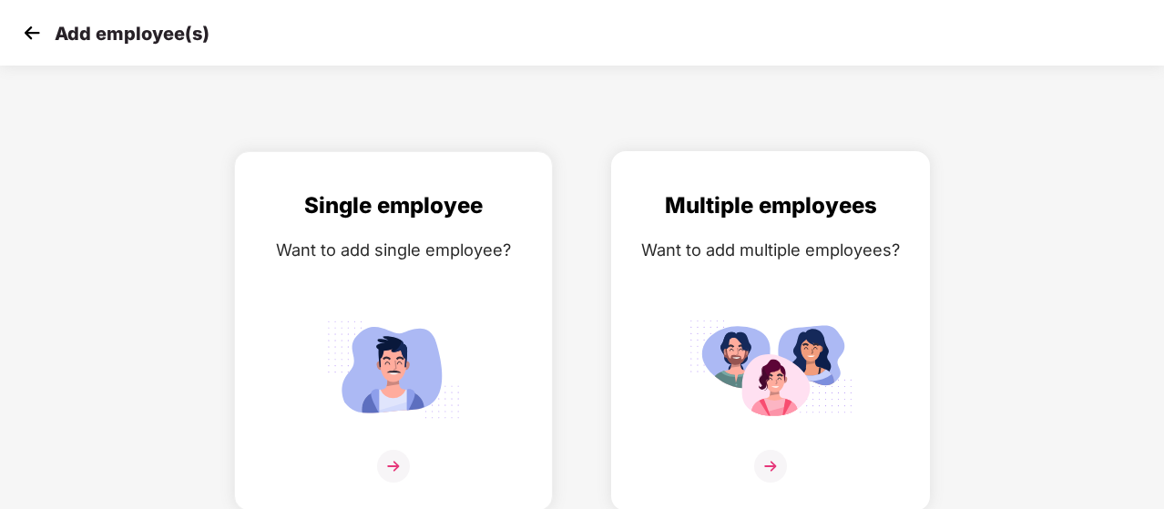
click at [774, 471] on img at bounding box center [770, 466] width 33 height 33
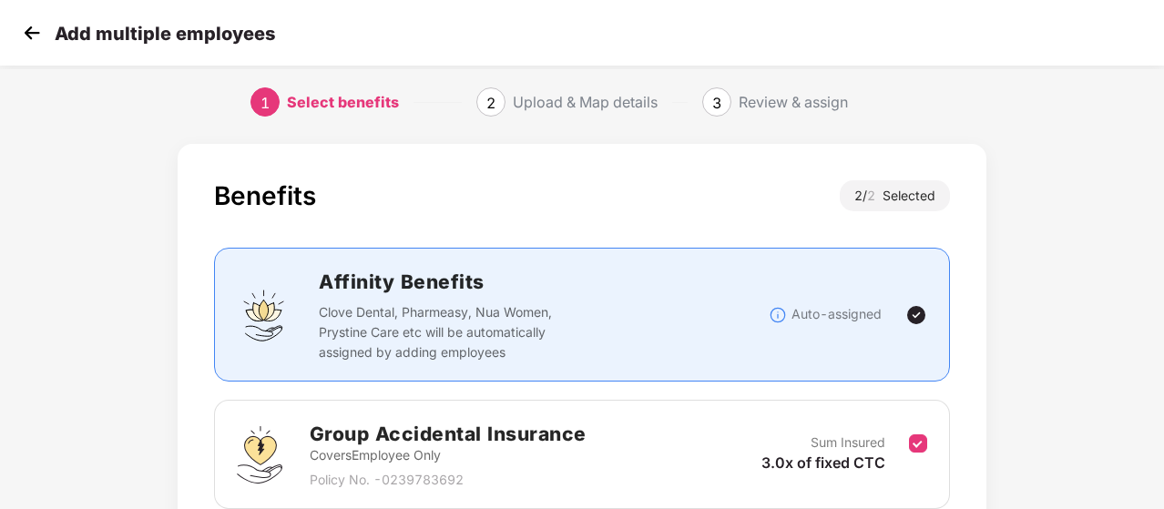
scroll to position [290, 0]
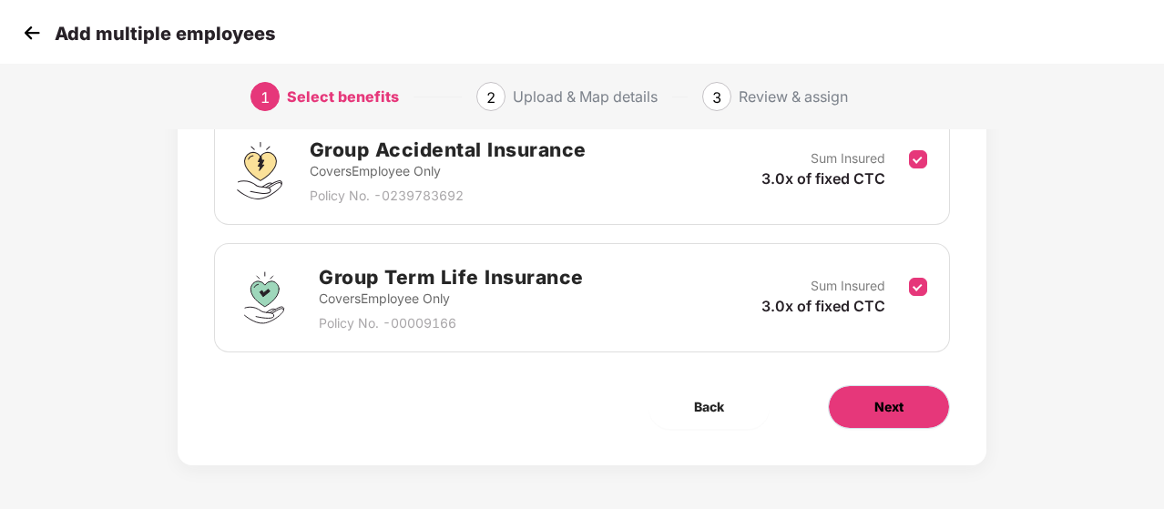
click at [932, 404] on button "Next" at bounding box center [889, 407] width 122 height 44
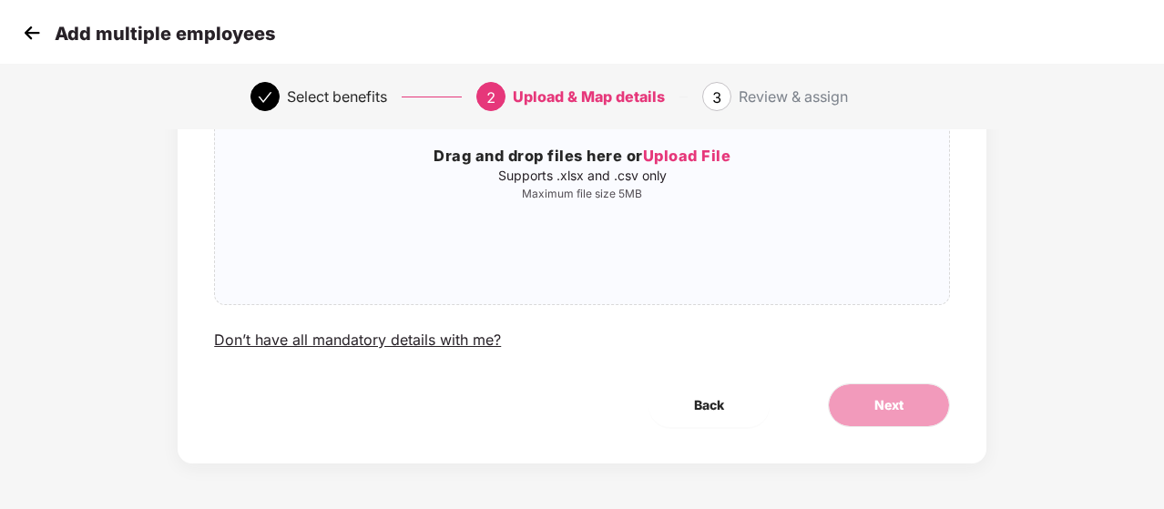
scroll to position [0, 0]
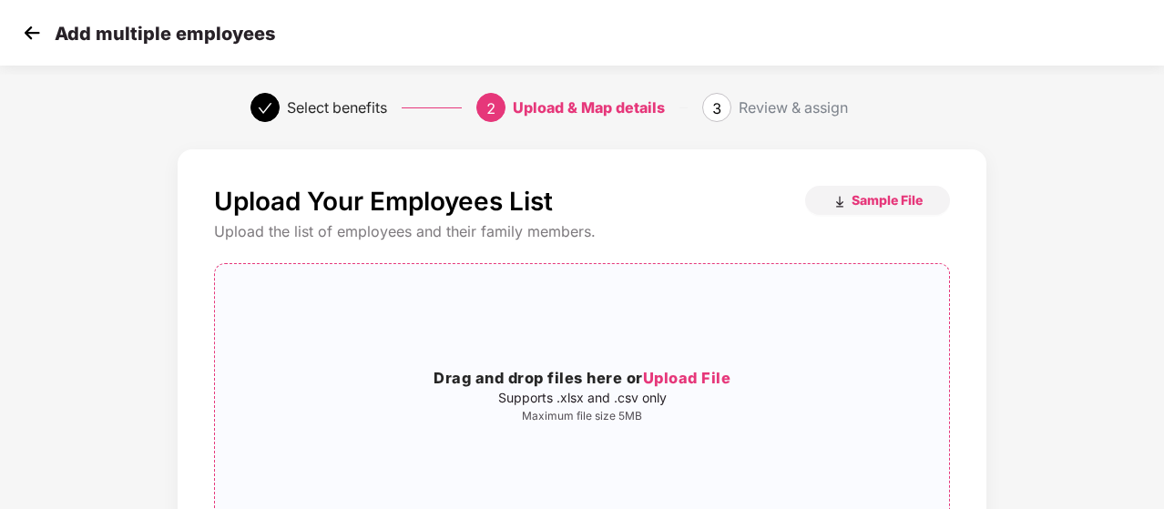
click at [709, 376] on span "Upload File" at bounding box center [687, 378] width 88 height 18
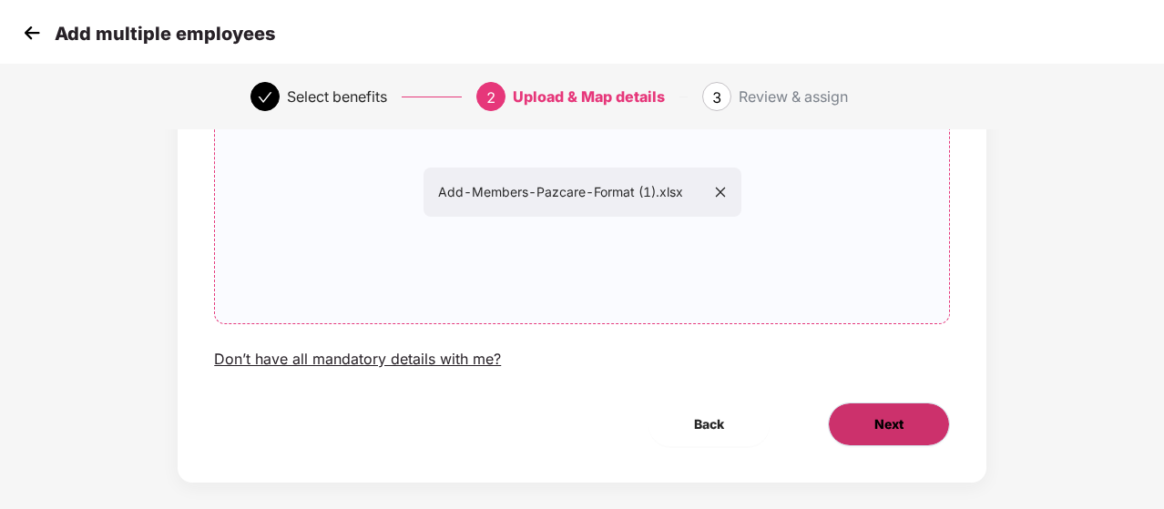
scroll to position [222, 0]
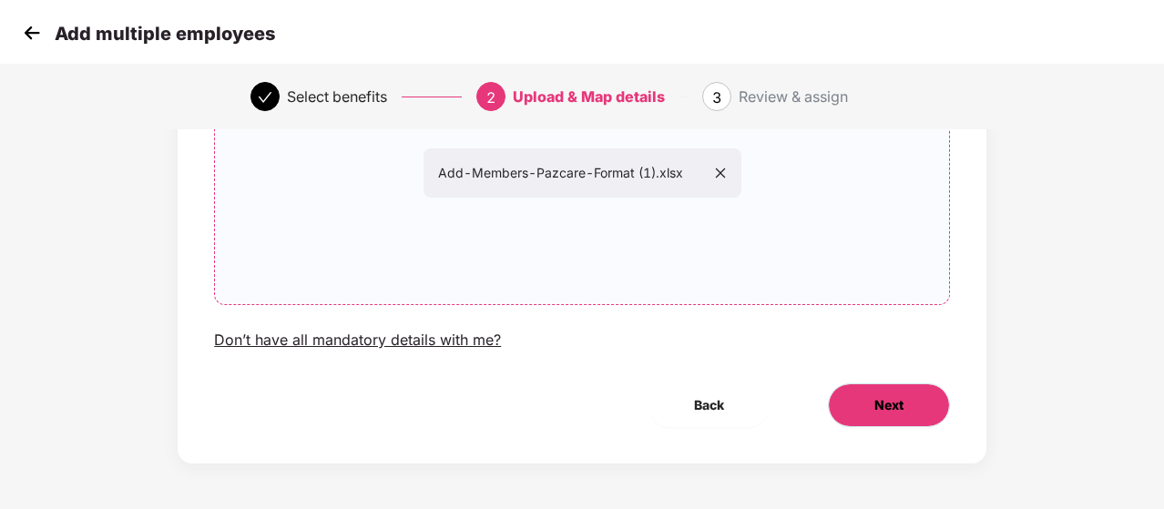
click at [878, 405] on span "Next" at bounding box center [888, 405] width 29 height 20
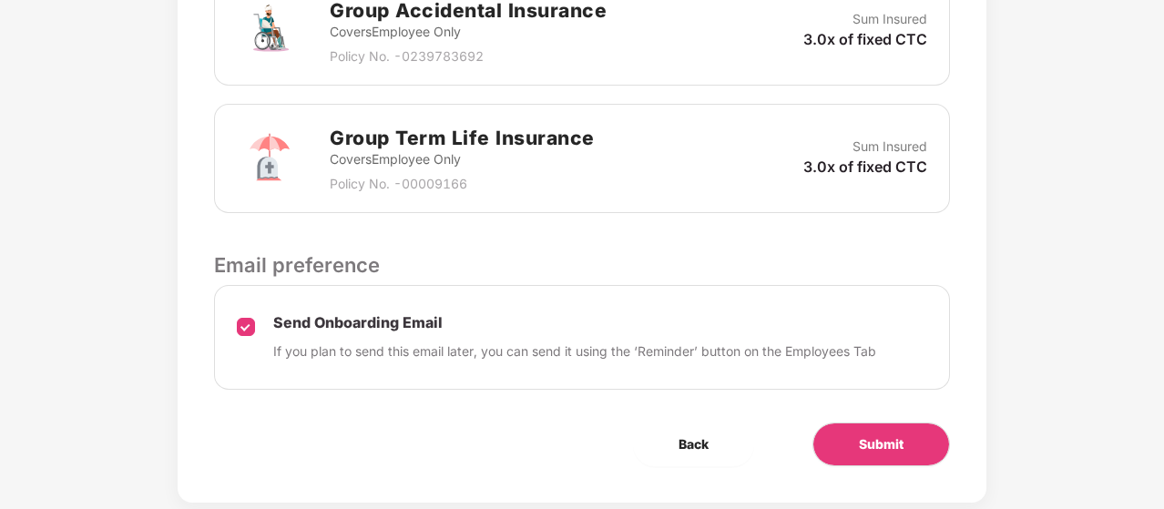
scroll to position [650, 0]
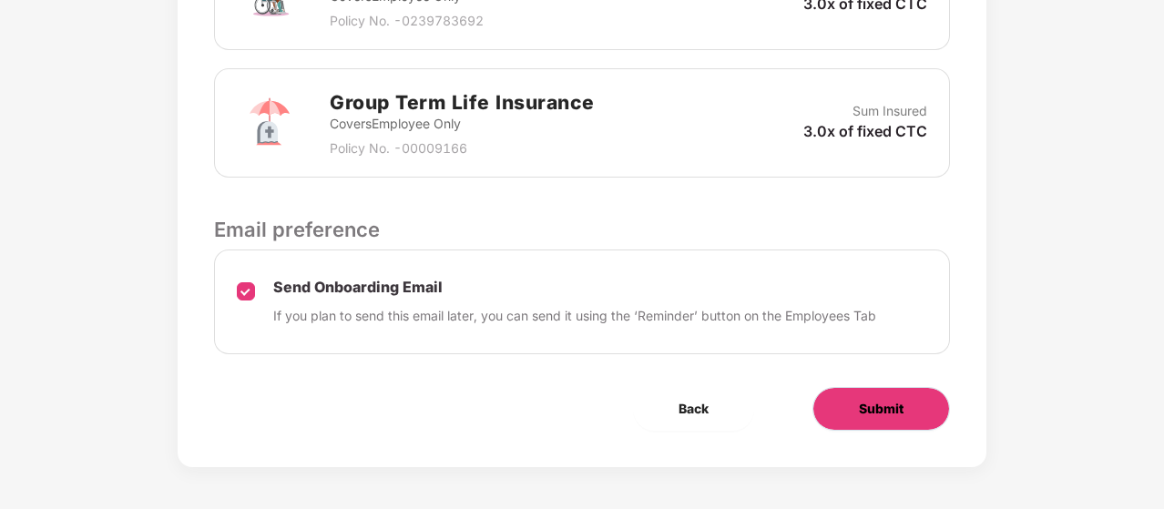
click at [887, 404] on span "Submit" at bounding box center [881, 409] width 45 height 20
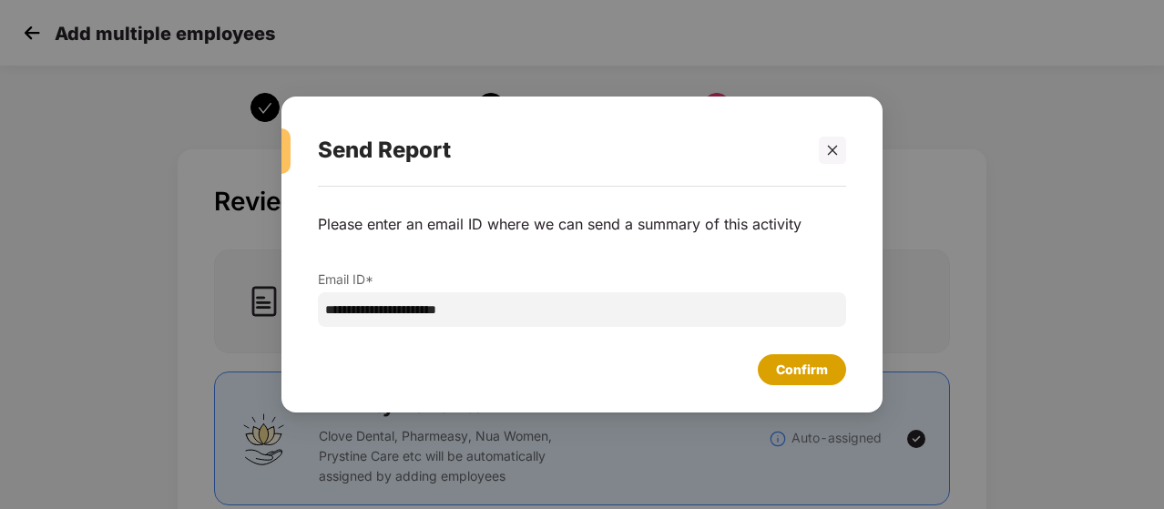
click at [800, 364] on div "Confirm" at bounding box center [802, 370] width 52 height 20
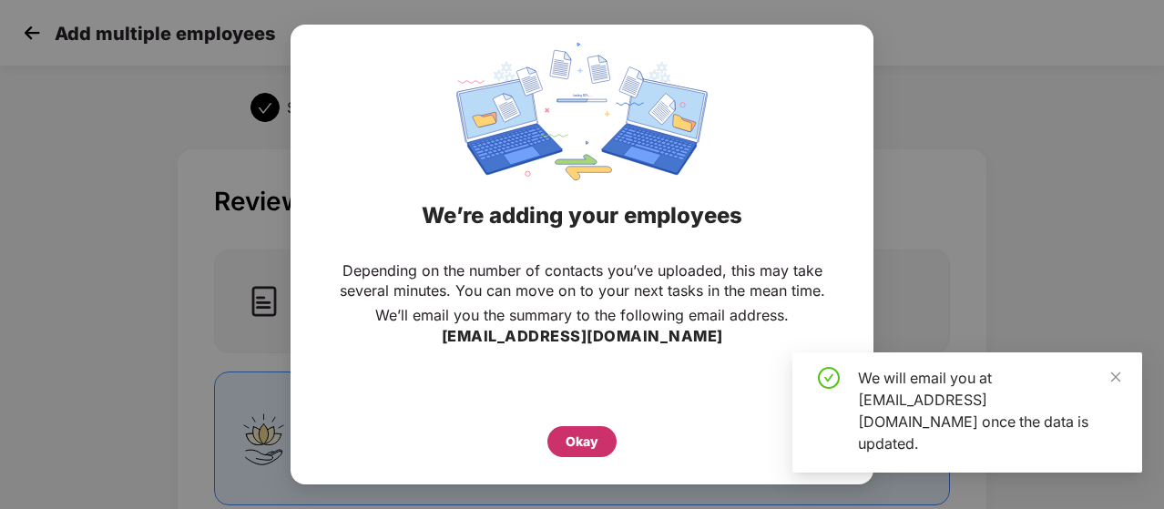
click at [572, 442] on div "Okay" at bounding box center [582, 442] width 33 height 20
